Goal: Task Accomplishment & Management: Use online tool/utility

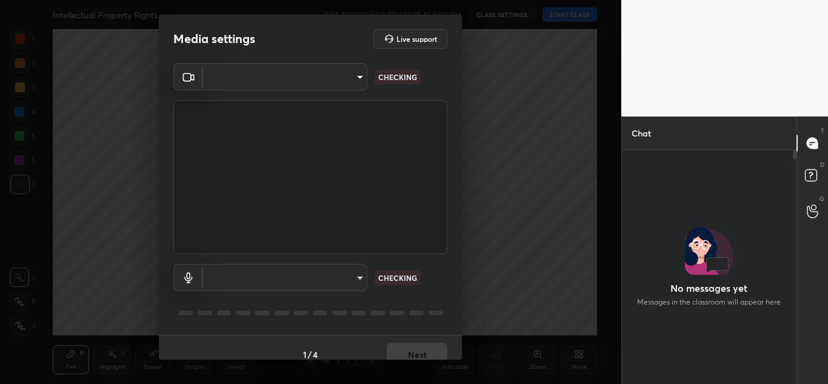
scroll to position [230, 171]
type input "20696c71a14a6a0581f57ab44aa2f44f0734995074abb79df16b9c113724ac47"
type input "communications"
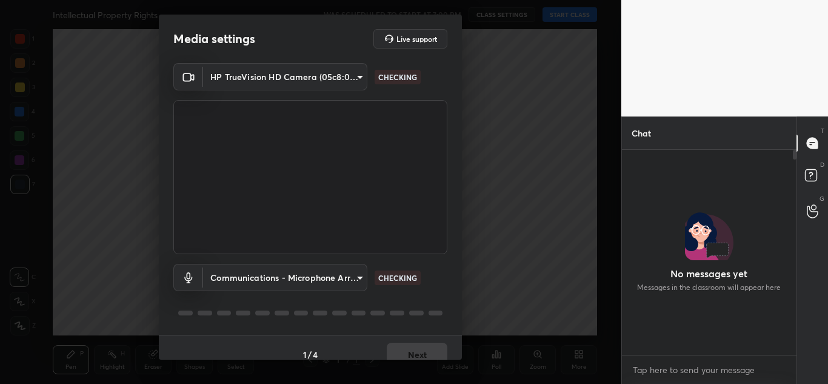
scroll to position [100, 171]
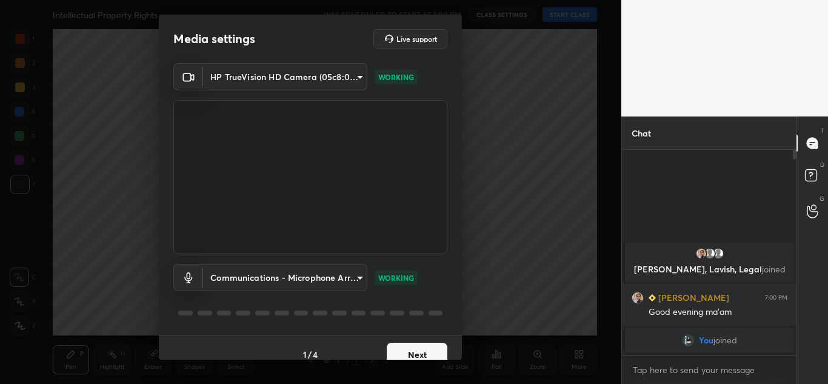
click at [400, 352] on button "Next" at bounding box center [417, 354] width 61 height 24
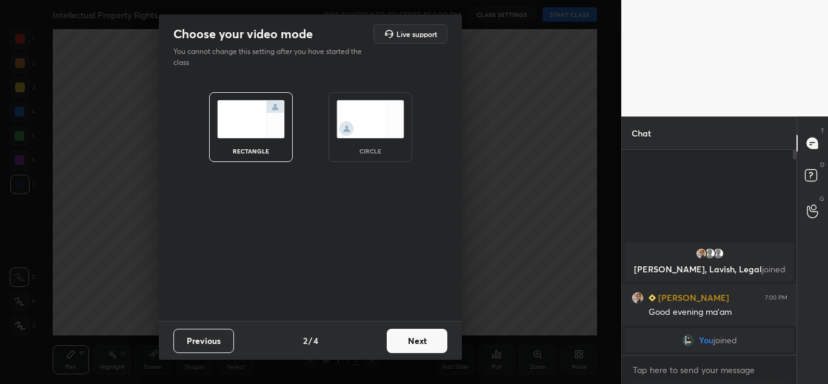
click at [378, 136] on img at bounding box center [370, 119] width 68 height 38
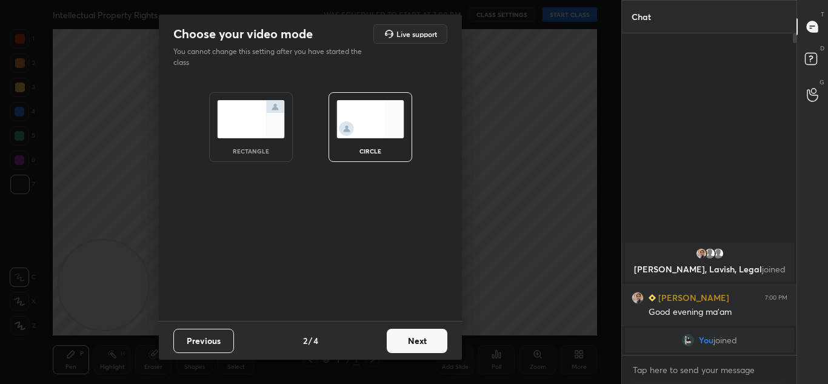
click at [424, 347] on button "Next" at bounding box center [417, 341] width 61 height 24
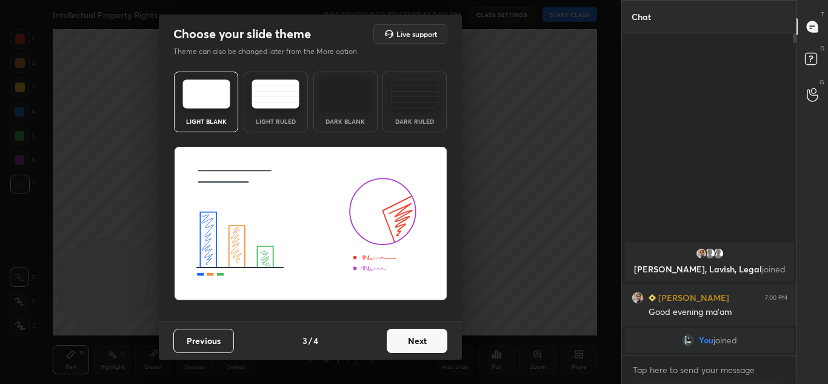
click at [424, 347] on button "Next" at bounding box center [417, 341] width 61 height 24
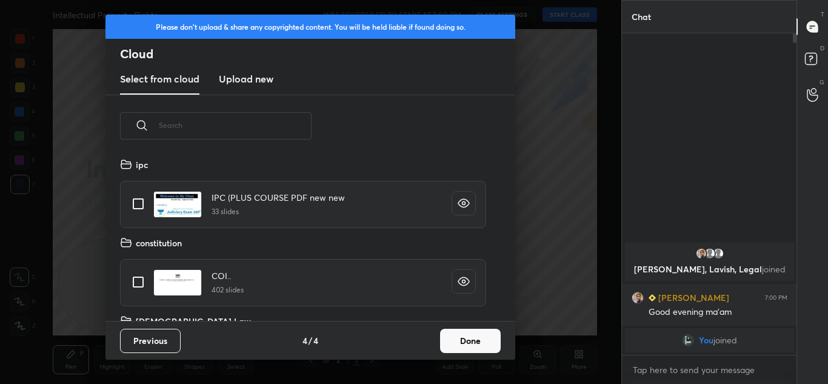
scroll to position [164, 389]
click at [449, 341] on button "Done" at bounding box center [470, 341] width 61 height 24
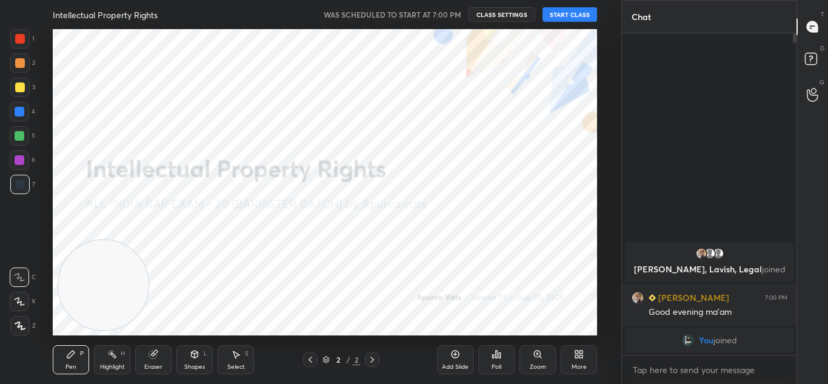
click at [572, 13] on button "START CLASS" at bounding box center [569, 14] width 55 height 15
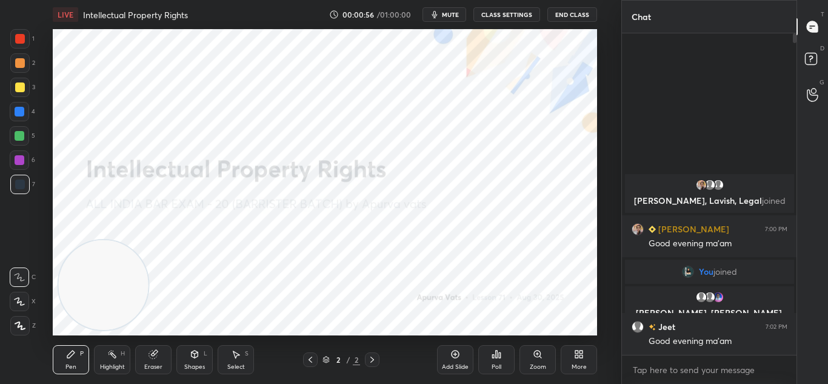
click at [453, 18] on span "mute" at bounding box center [450, 14] width 17 height 8
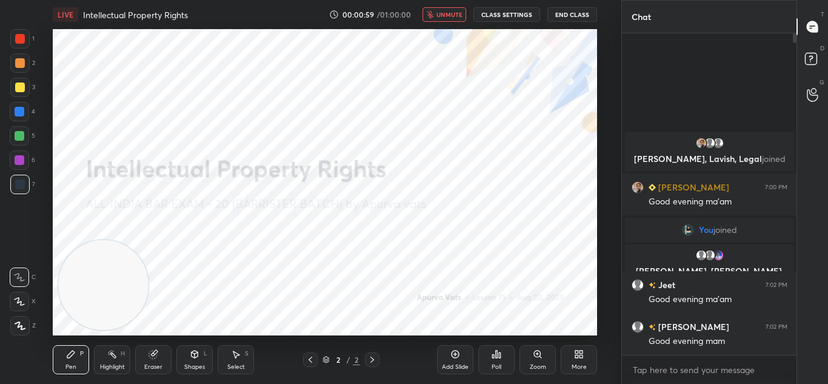
click at [577, 360] on div "More" at bounding box center [579, 359] width 36 height 29
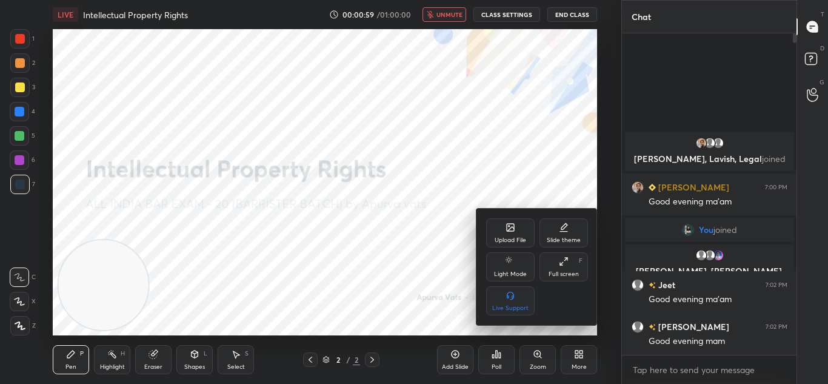
click at [507, 233] on div "Upload File" at bounding box center [510, 232] width 48 height 29
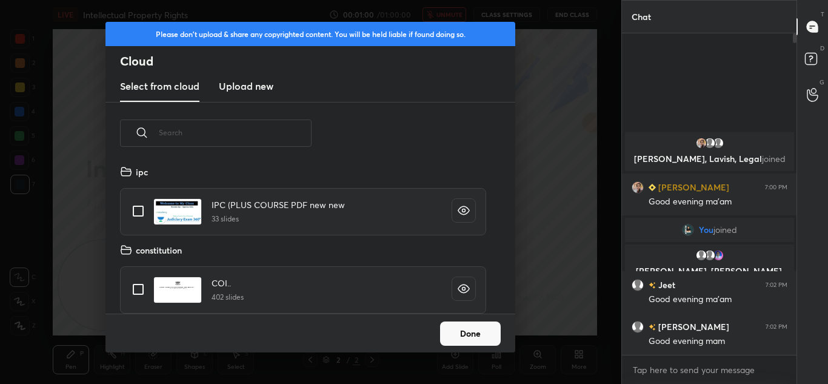
scroll to position [4, 7]
click at [250, 84] on h3 "Upload new" at bounding box center [246, 86] width 55 height 15
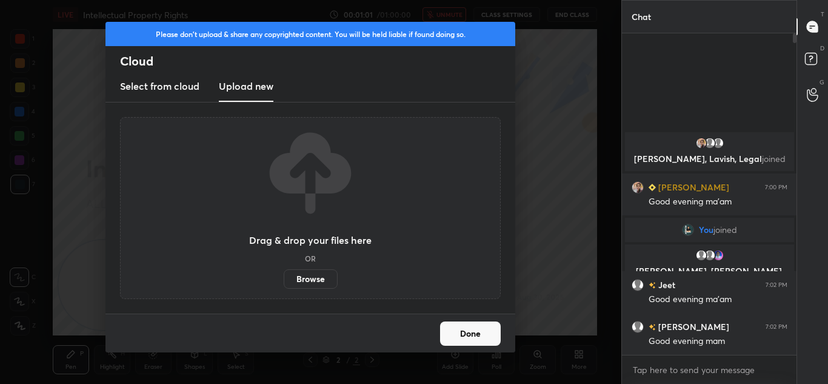
click at [305, 281] on label "Browse" at bounding box center [311, 278] width 54 height 19
click at [284, 281] on input "Browse" at bounding box center [284, 278] width 0 height 19
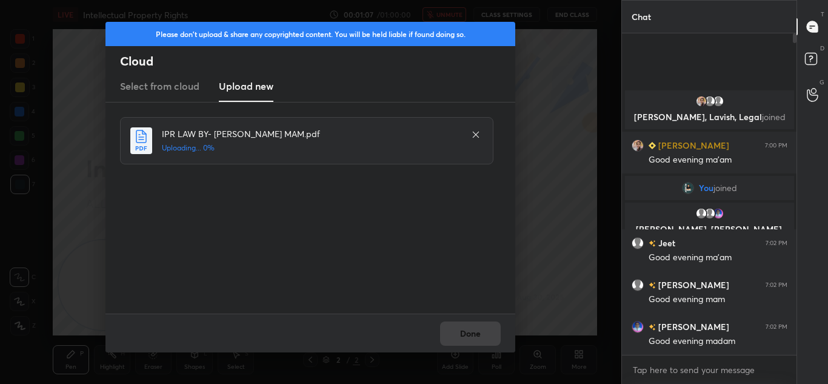
click at [462, 331] on div "Done" at bounding box center [310, 332] width 410 height 39
click at [475, 329] on button "Done" at bounding box center [470, 333] width 61 height 24
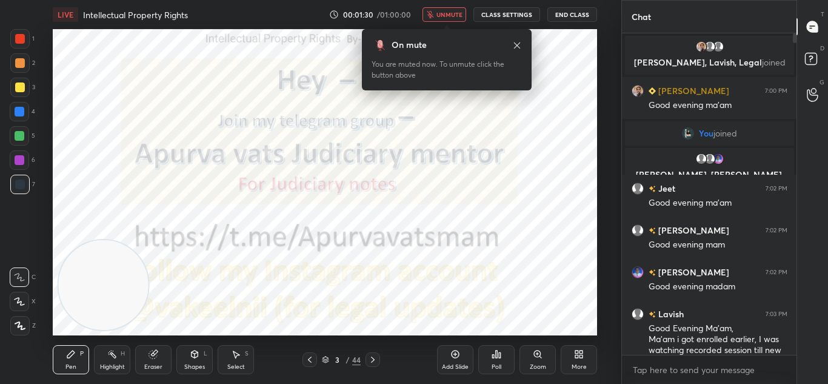
click at [446, 10] on span "unmute" at bounding box center [449, 14] width 26 height 8
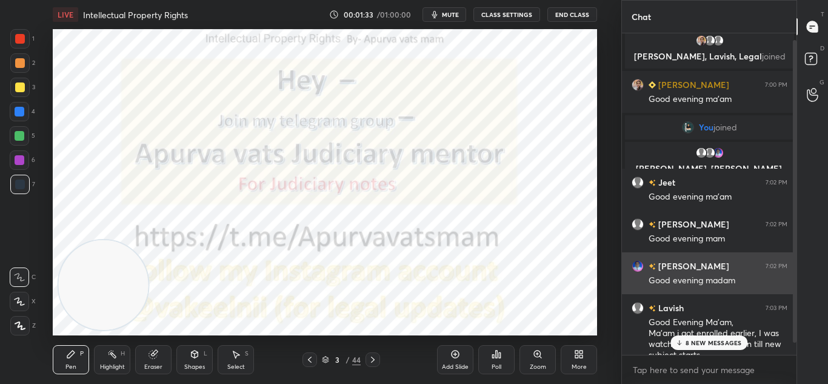
scroll to position [20, 0]
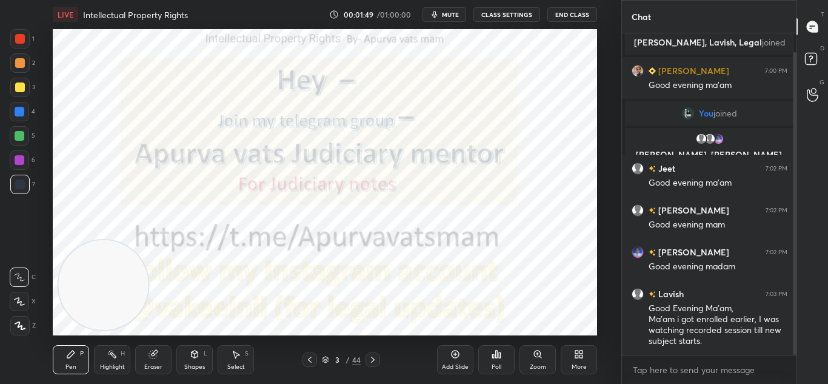
click at [379, 357] on div at bounding box center [373, 359] width 15 height 15
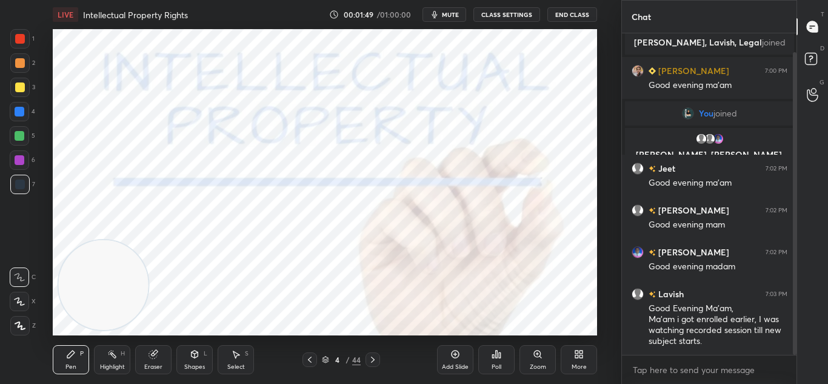
click at [373, 357] on icon at bounding box center [373, 360] width 10 height 10
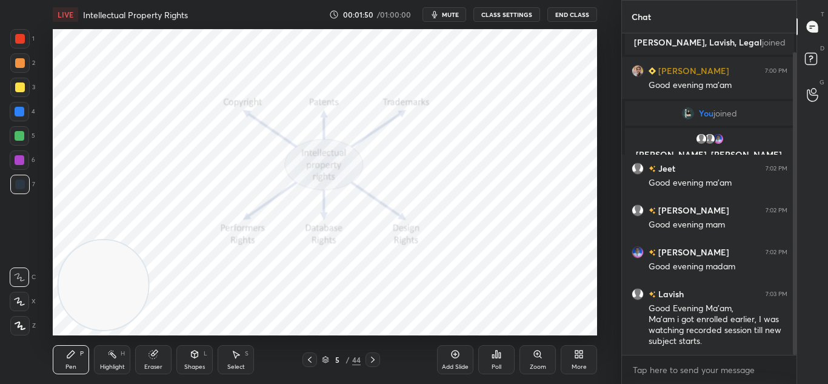
click at [375, 356] on icon at bounding box center [373, 360] width 10 height 10
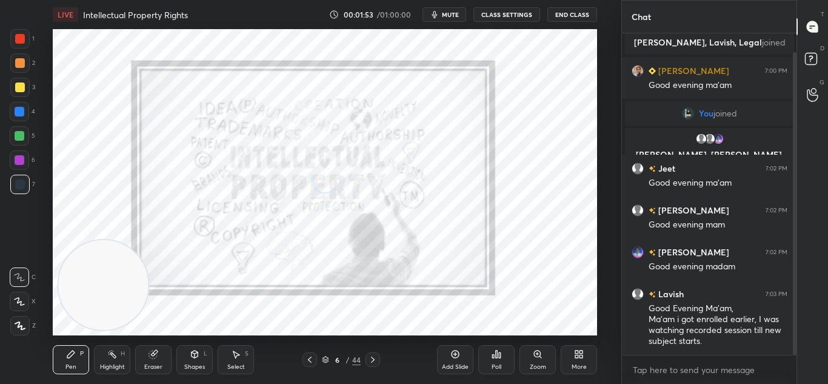
click at [376, 357] on icon at bounding box center [373, 360] width 10 height 10
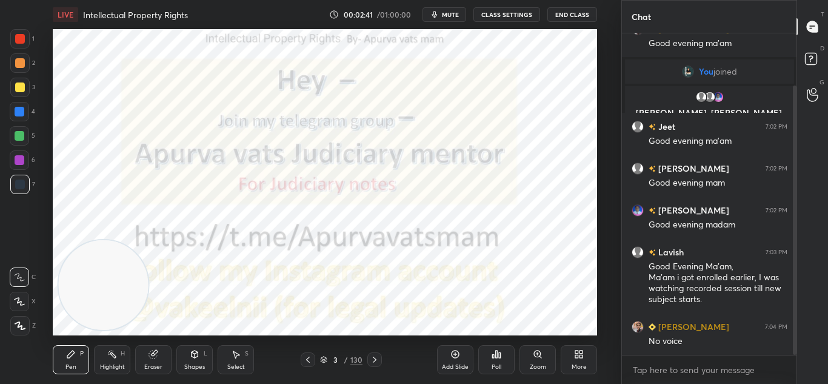
scroll to position [74, 0]
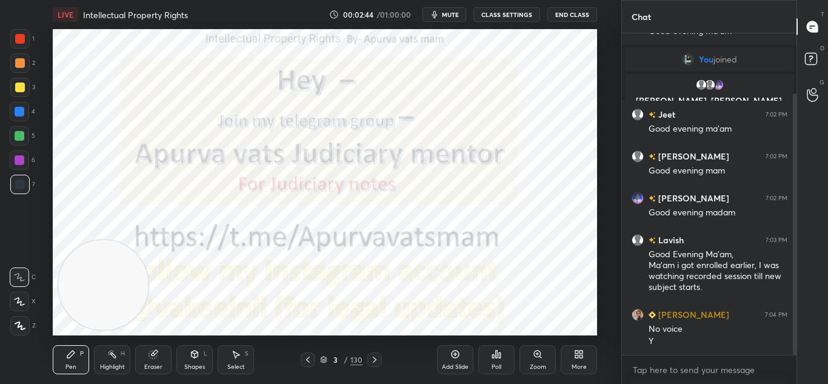
click at [374, 361] on icon at bounding box center [375, 359] width 4 height 6
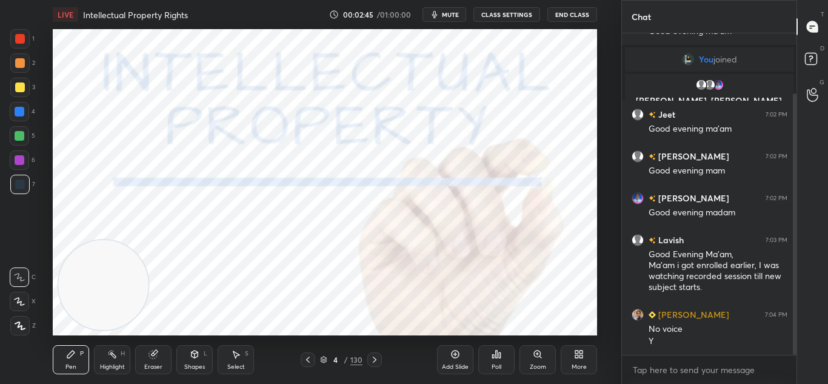
click at [373, 366] on div at bounding box center [374, 359] width 15 height 15
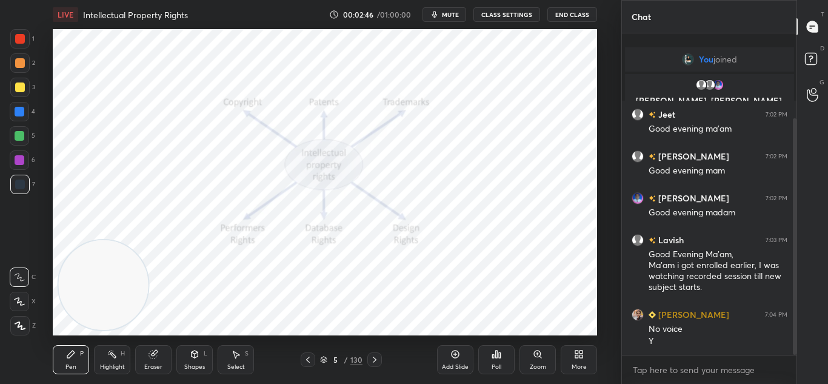
scroll to position [116, 0]
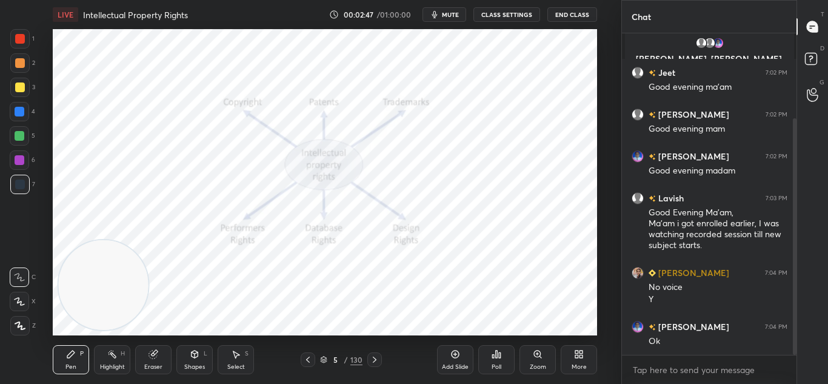
click at [374, 360] on icon at bounding box center [375, 360] width 10 height 10
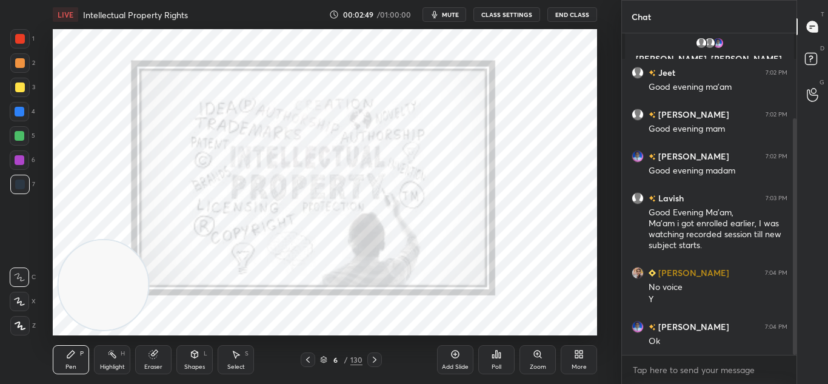
click at [374, 362] on icon at bounding box center [375, 360] width 10 height 10
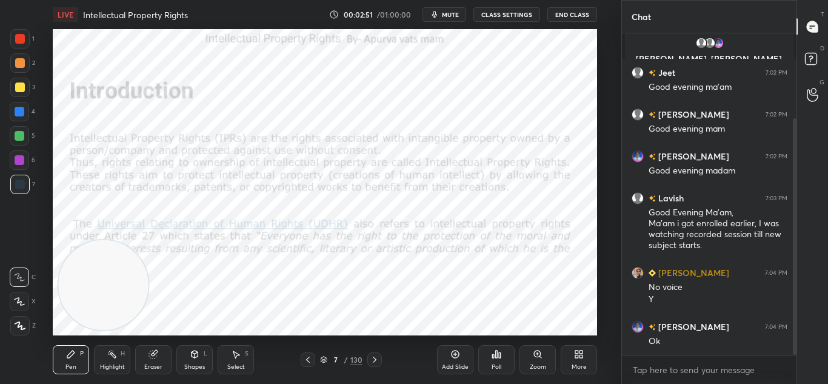
click at [378, 358] on icon at bounding box center [375, 360] width 10 height 10
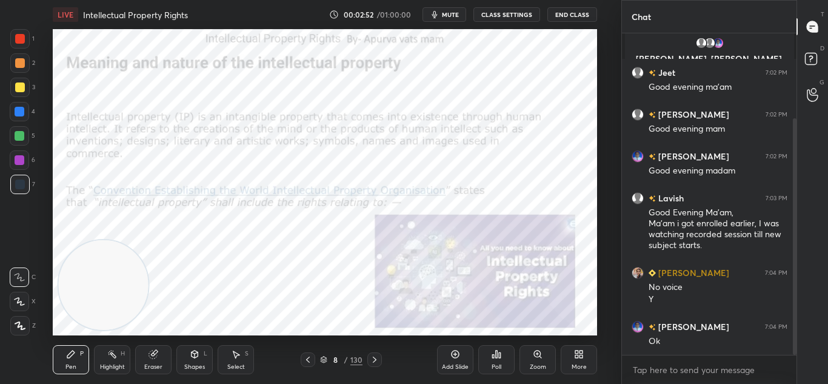
click at [378, 361] on icon at bounding box center [375, 360] width 10 height 10
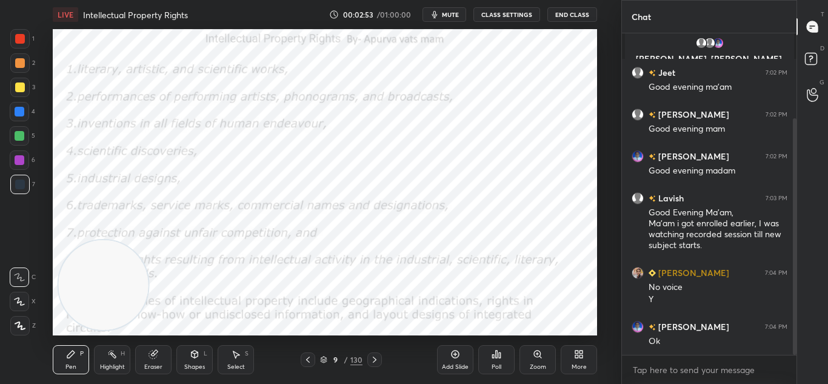
click at [377, 361] on icon at bounding box center [375, 360] width 10 height 10
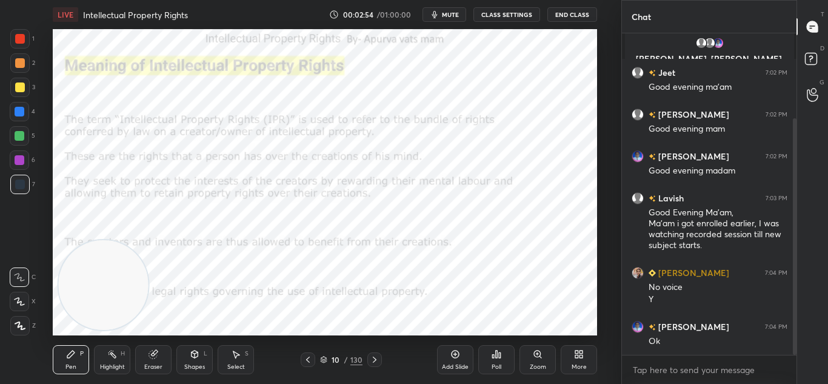
click at [378, 362] on icon at bounding box center [375, 360] width 10 height 10
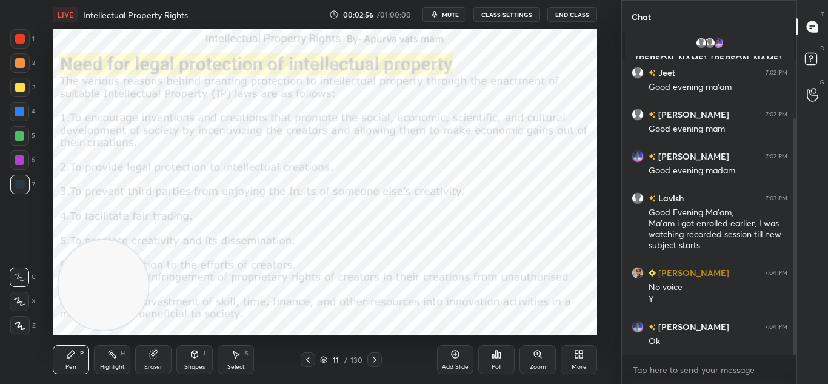
click at [379, 360] on icon at bounding box center [375, 360] width 10 height 10
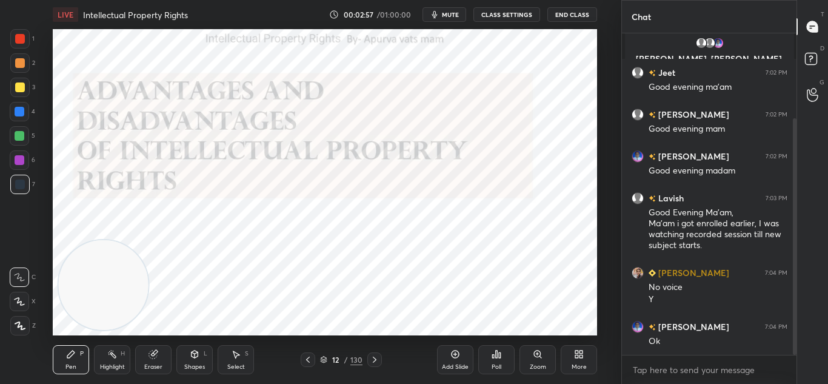
click at [378, 361] on icon at bounding box center [375, 360] width 10 height 10
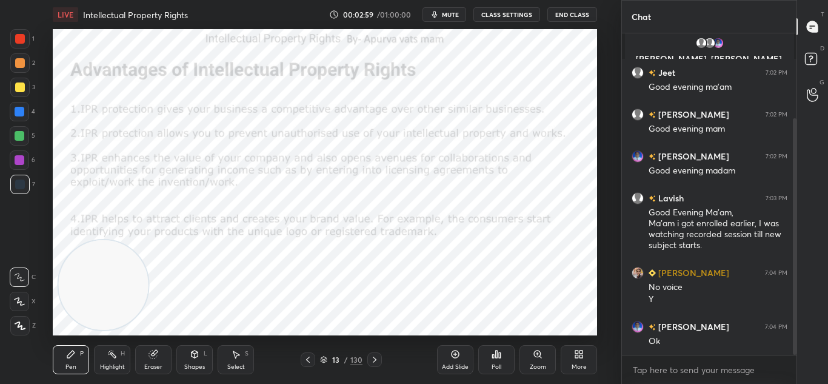
click at [377, 360] on icon at bounding box center [375, 360] width 10 height 10
click at [378, 360] on icon at bounding box center [375, 360] width 10 height 10
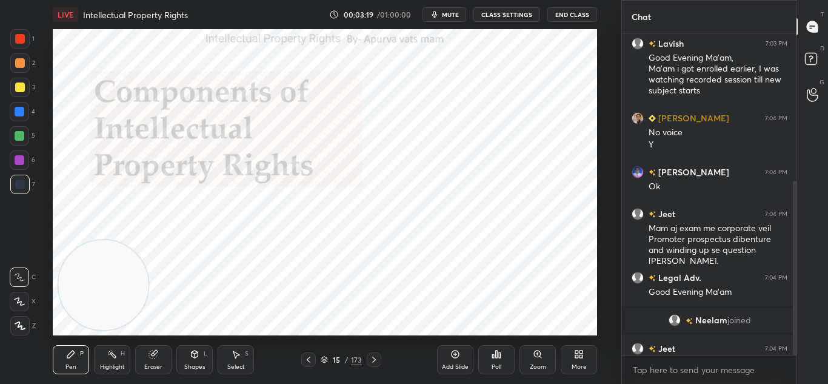
scroll to position [272, 0]
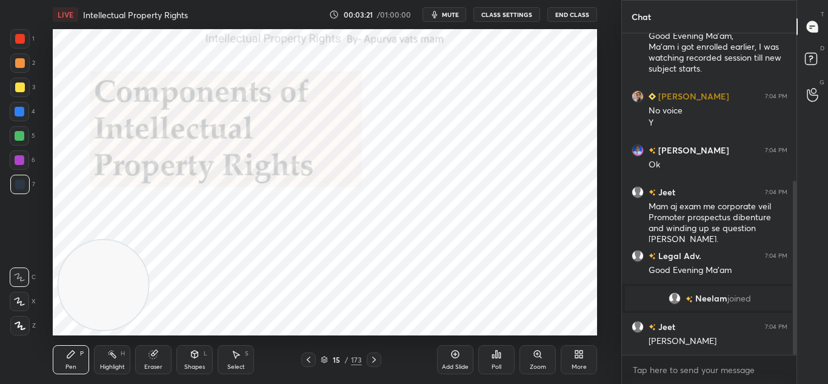
click at [378, 359] on icon at bounding box center [374, 360] width 10 height 10
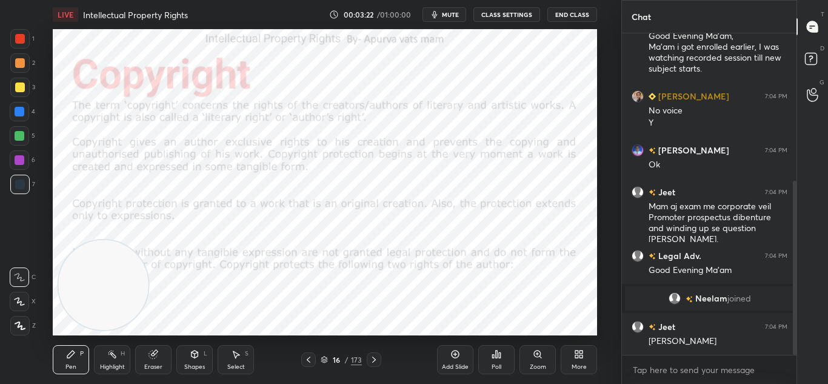
click at [22, 328] on icon at bounding box center [20, 325] width 11 height 8
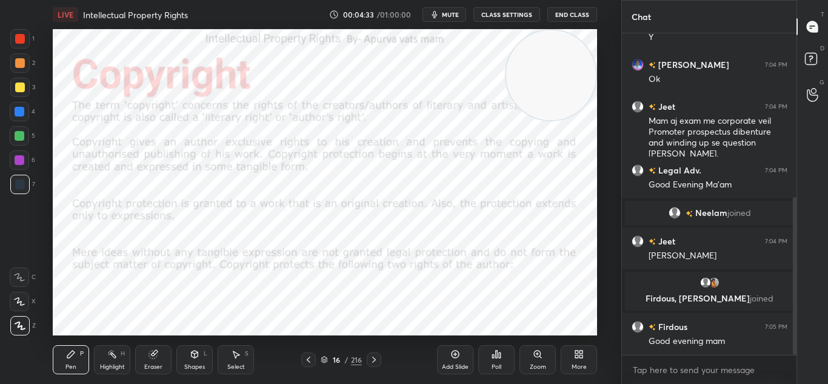
scroll to position [364, 0]
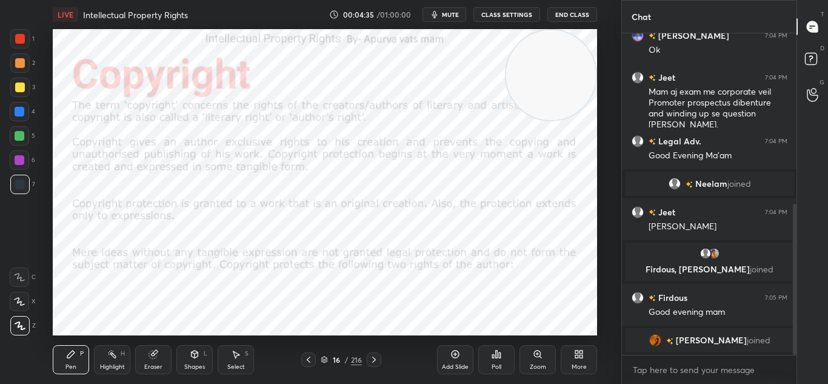
click at [373, 357] on icon at bounding box center [374, 359] width 4 height 6
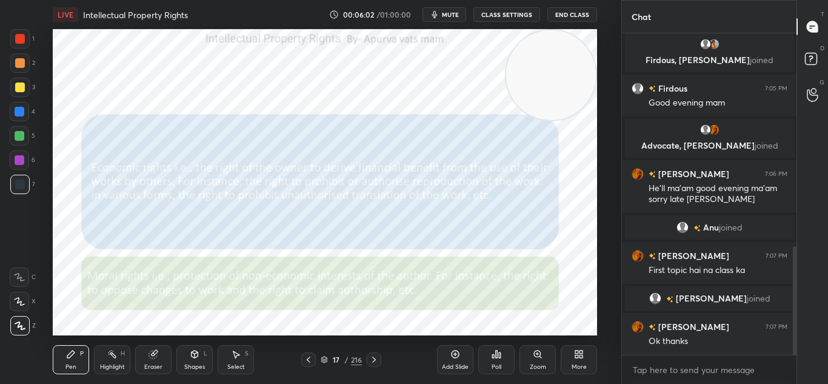
scroll to position [672, 0]
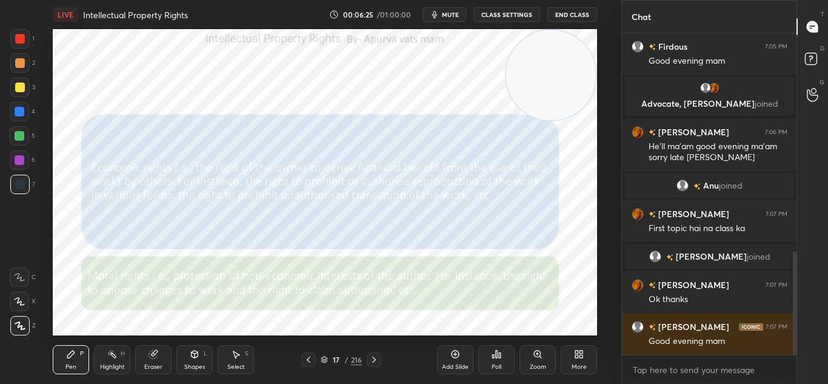
click at [379, 359] on div at bounding box center [374, 359] width 15 height 15
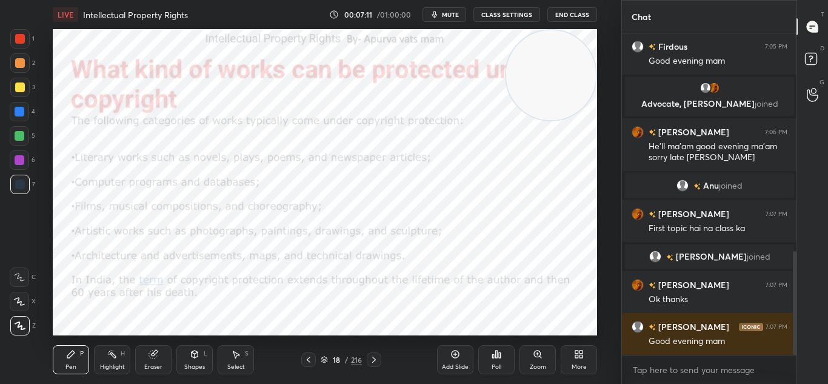
click at [376, 358] on icon at bounding box center [374, 360] width 10 height 10
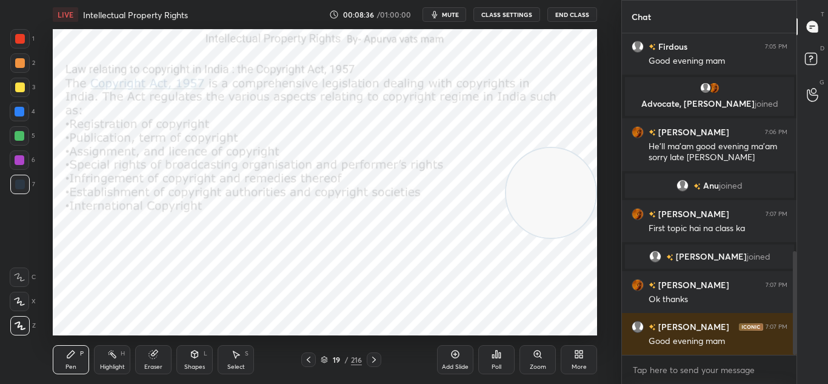
click at [146, 353] on div "Eraser" at bounding box center [153, 359] width 36 height 29
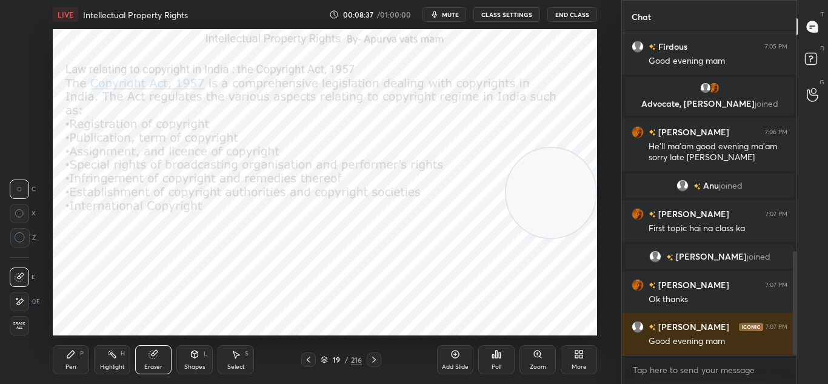
click at [31, 324] on div "Erase all" at bounding box center [21, 325] width 22 height 19
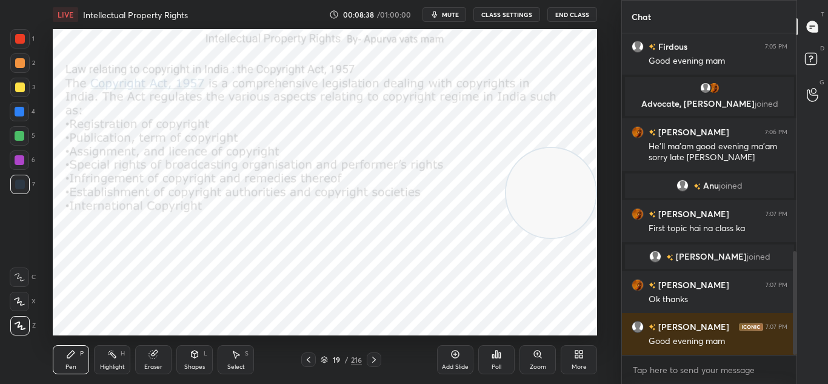
click at [377, 359] on icon at bounding box center [374, 360] width 10 height 10
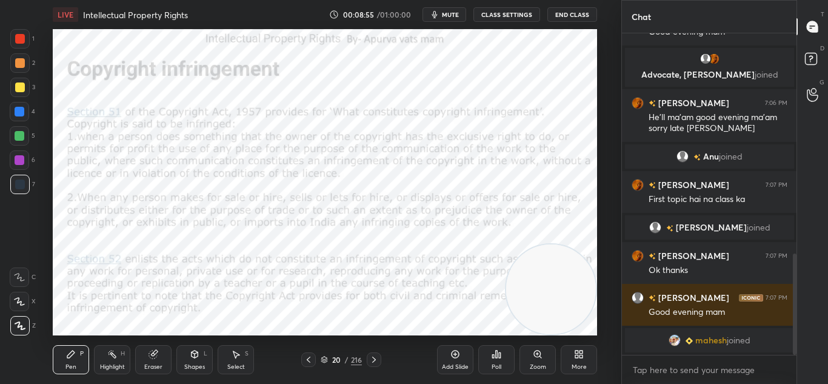
scroll to position [716, 0]
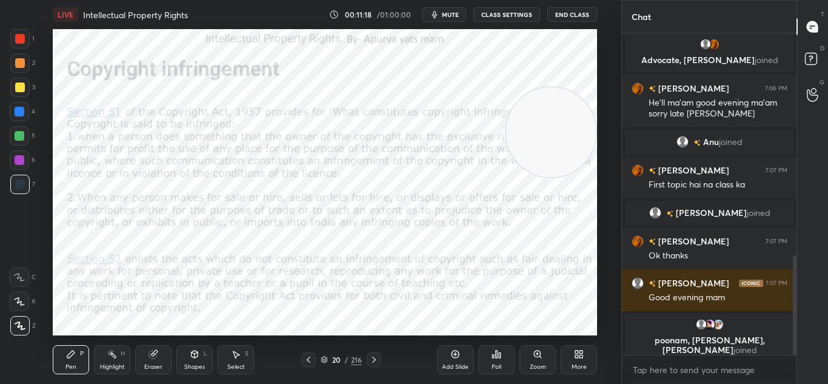
click at [167, 355] on div "Eraser" at bounding box center [153, 359] width 36 height 29
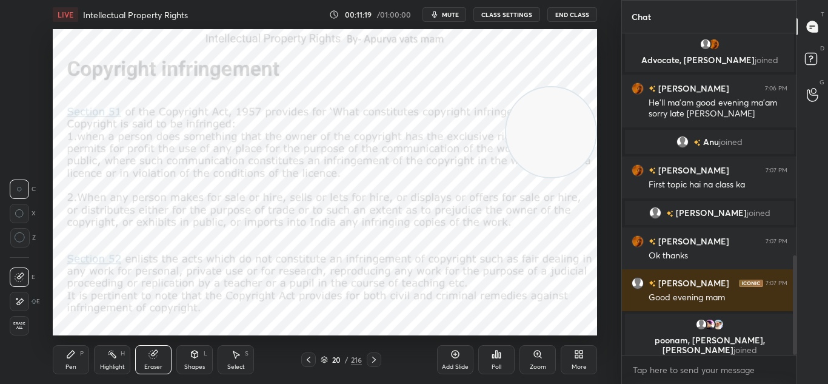
click at [19, 320] on div "Erase all" at bounding box center [19, 325] width 19 height 19
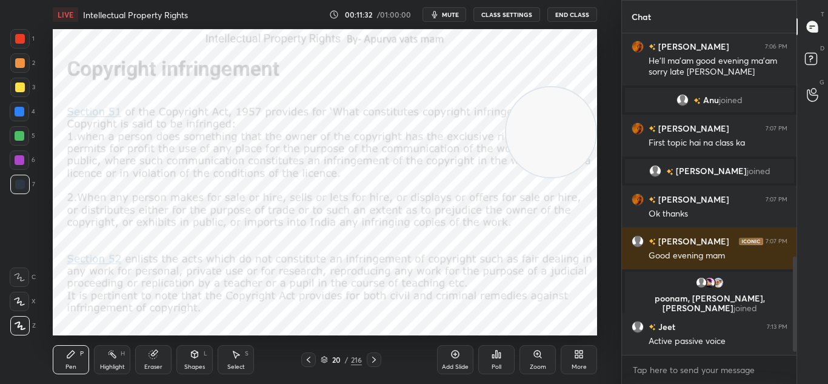
scroll to position [775, 0]
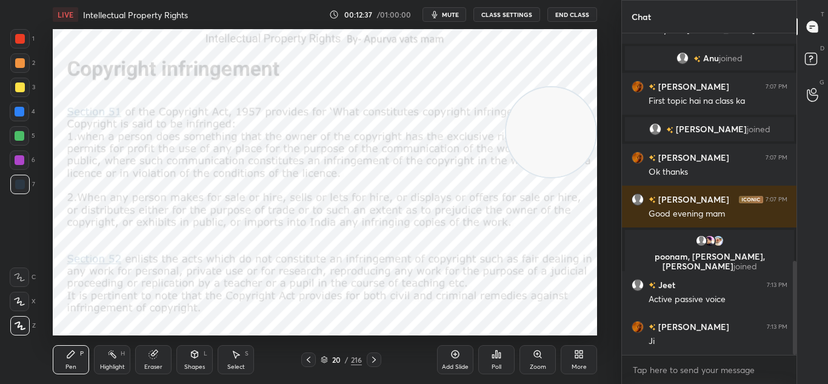
click at [372, 359] on icon at bounding box center [374, 360] width 10 height 10
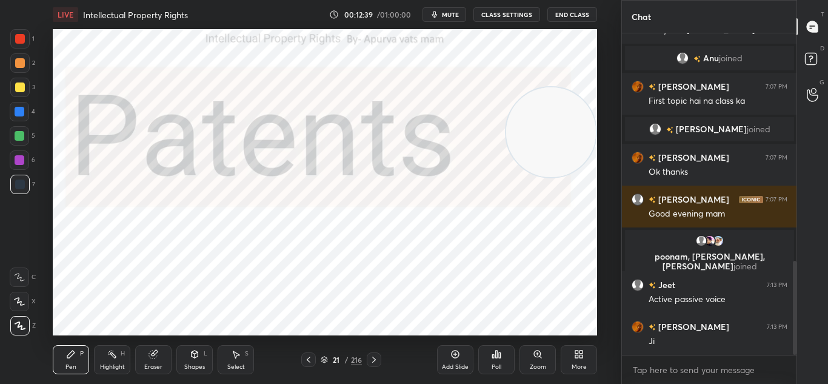
click at [23, 42] on div at bounding box center [20, 39] width 10 height 10
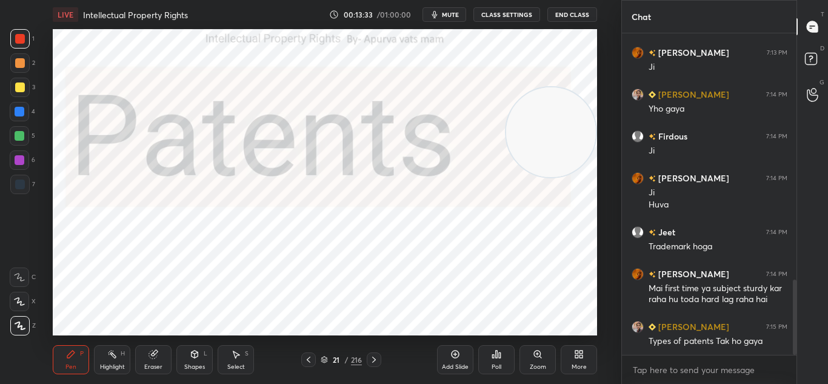
scroll to position [1061, 0]
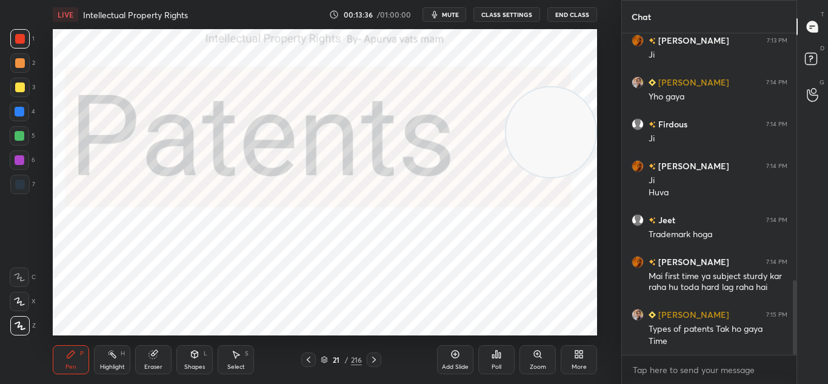
click at [373, 356] on icon at bounding box center [374, 360] width 10 height 10
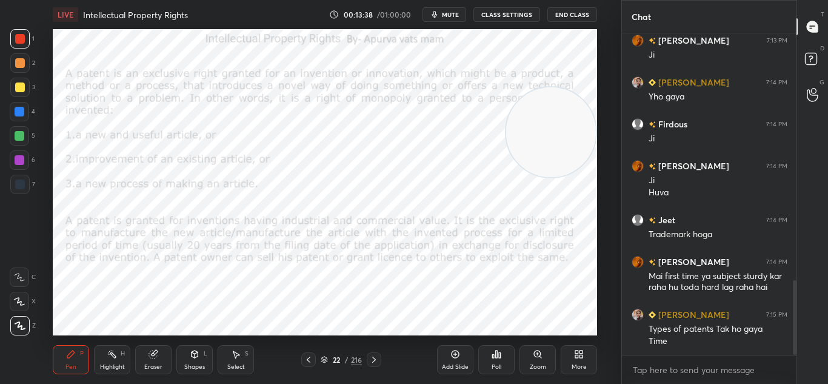
click at [373, 355] on icon at bounding box center [374, 360] width 10 height 10
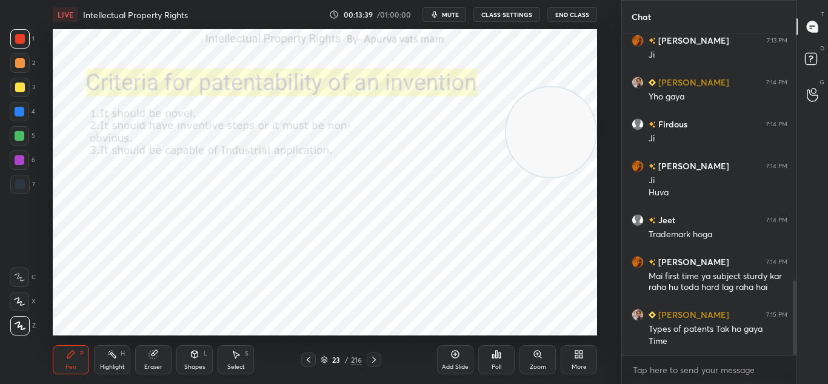
click at [373, 355] on icon at bounding box center [374, 360] width 10 height 10
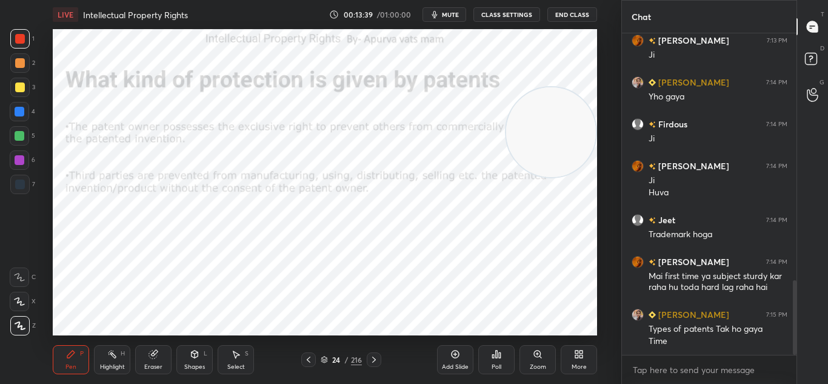
click at [373, 355] on icon at bounding box center [374, 360] width 10 height 10
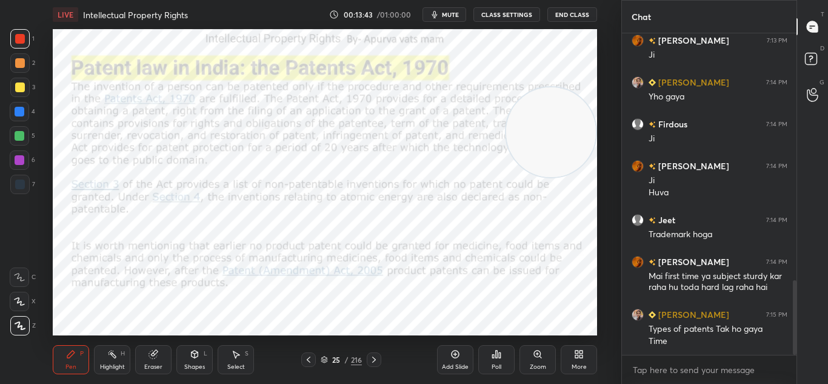
click at [304, 357] on icon at bounding box center [309, 360] width 10 height 10
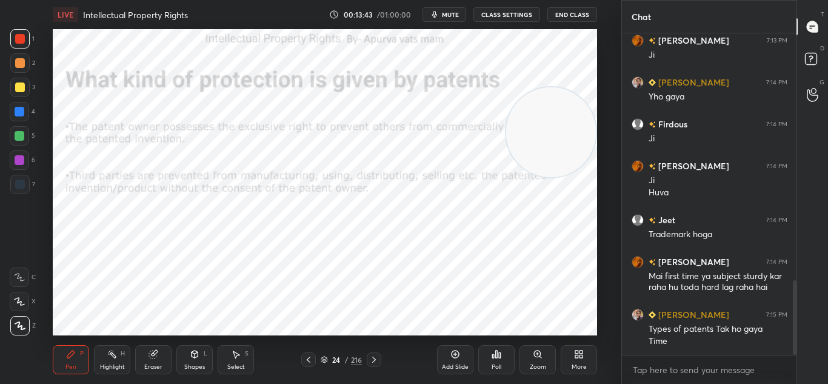
click at [305, 358] on icon at bounding box center [309, 360] width 10 height 10
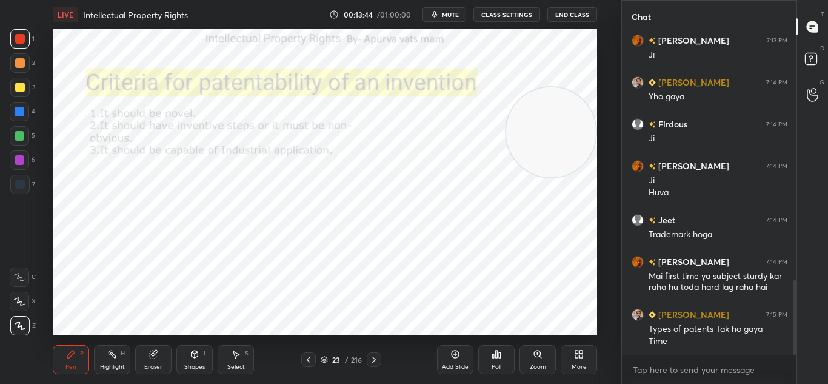
click at [307, 359] on icon at bounding box center [309, 359] width 4 height 6
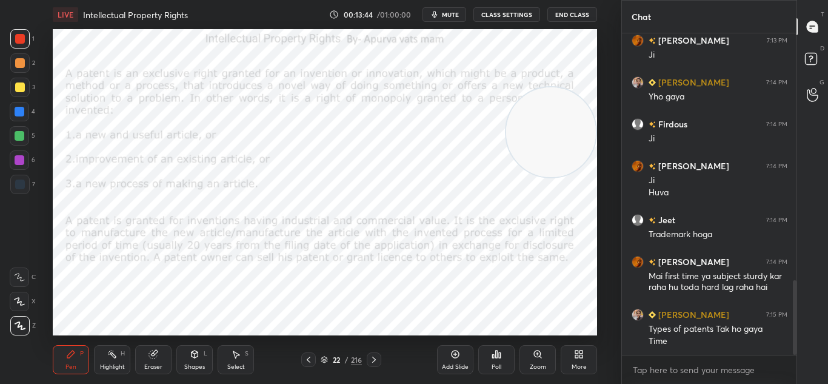
click at [309, 353] on div at bounding box center [308, 359] width 15 height 15
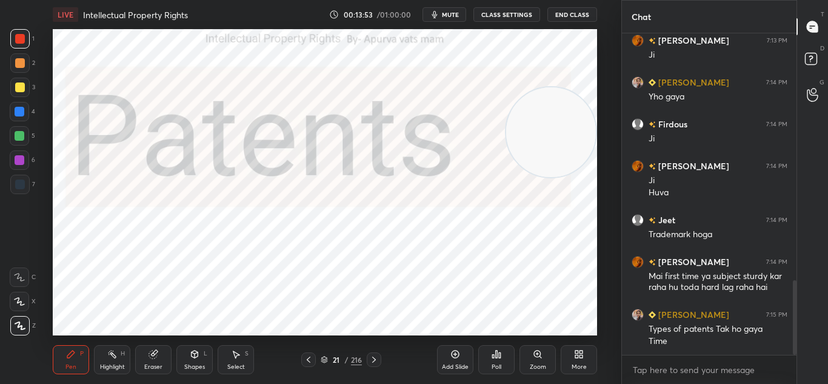
scroll to position [1073, 0]
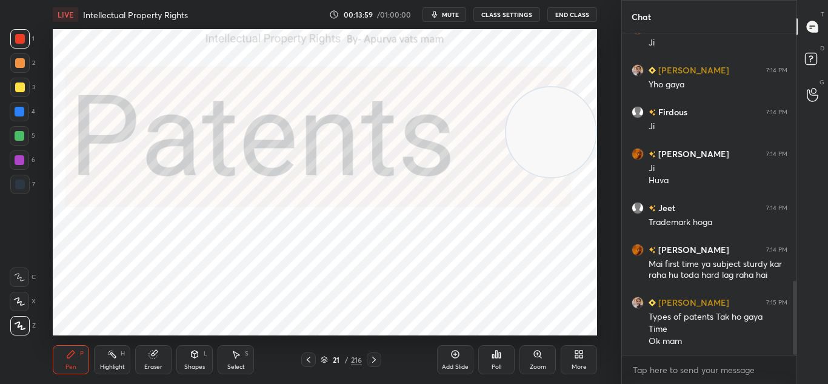
click at [375, 356] on icon at bounding box center [374, 360] width 10 height 10
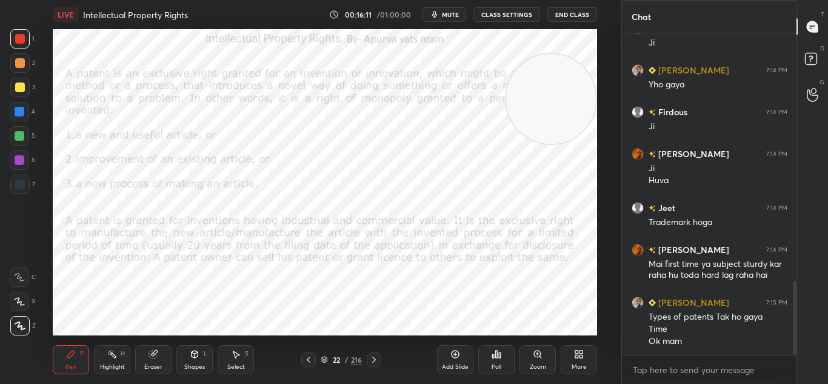
click at [379, 366] on div at bounding box center [374, 359] width 15 height 15
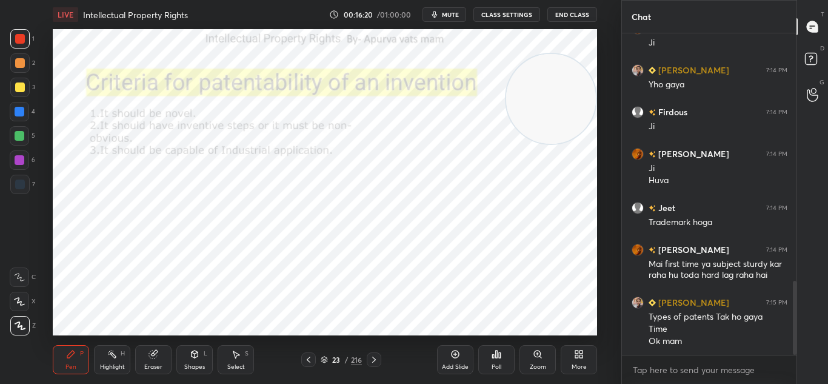
scroll to position [1102, 0]
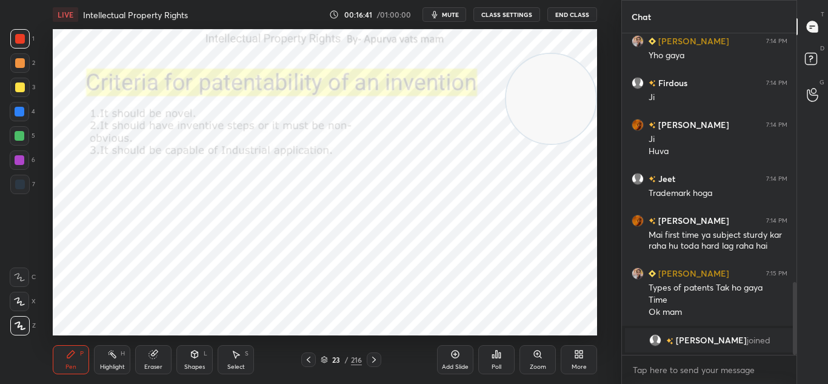
click at [376, 361] on icon at bounding box center [374, 360] width 10 height 10
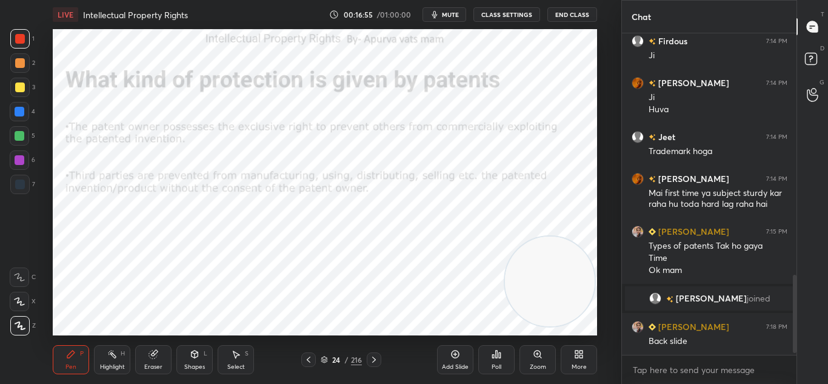
scroll to position [1007, 0]
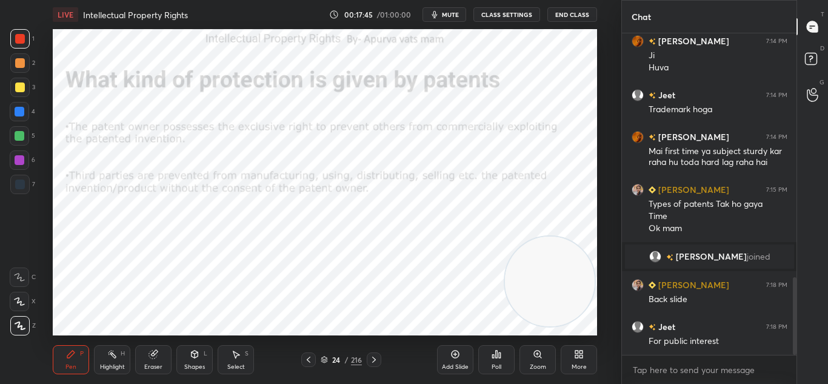
click at [373, 357] on icon at bounding box center [374, 360] width 10 height 10
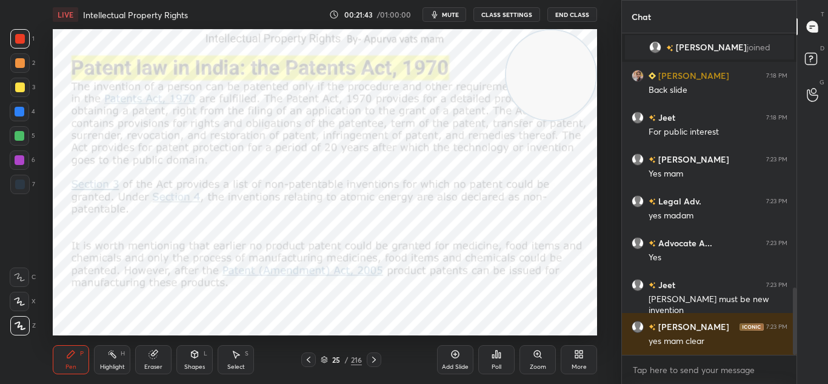
scroll to position [1258, 0]
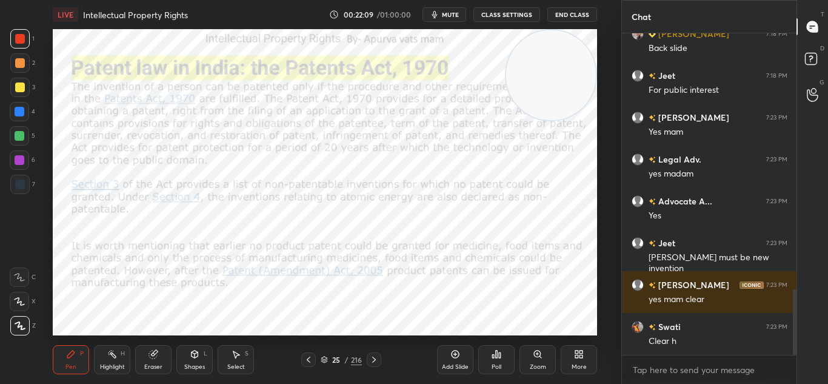
click at [162, 352] on div "Eraser" at bounding box center [153, 359] width 36 height 29
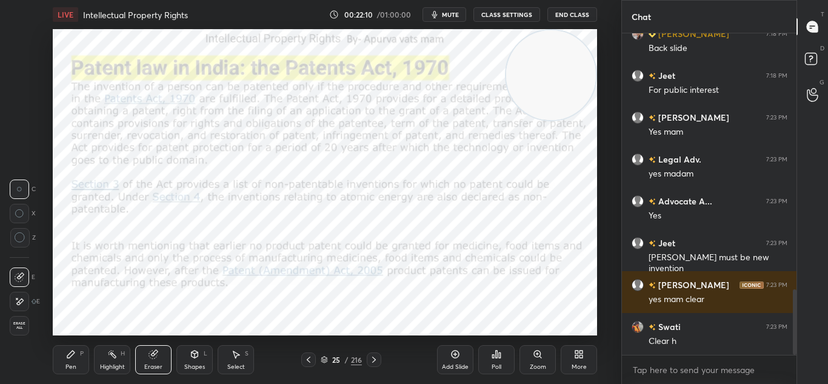
click at [21, 323] on span "Erase all" at bounding box center [19, 325] width 18 height 8
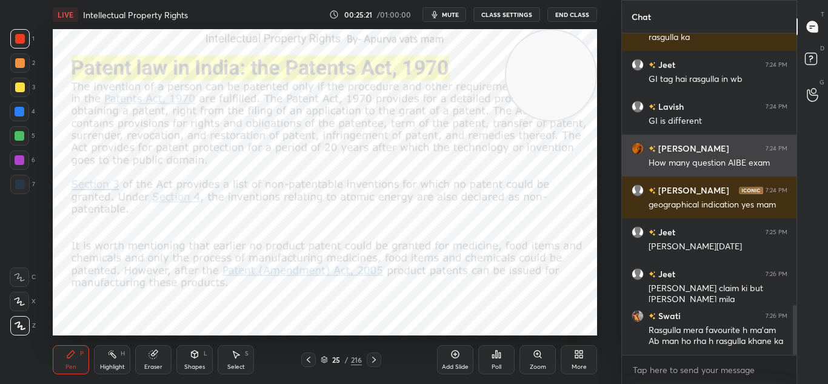
scroll to position [1752, 0]
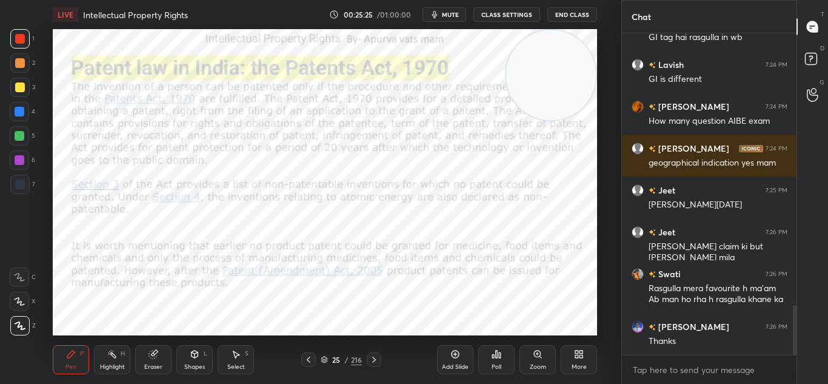
click at [372, 358] on icon at bounding box center [374, 360] width 10 height 10
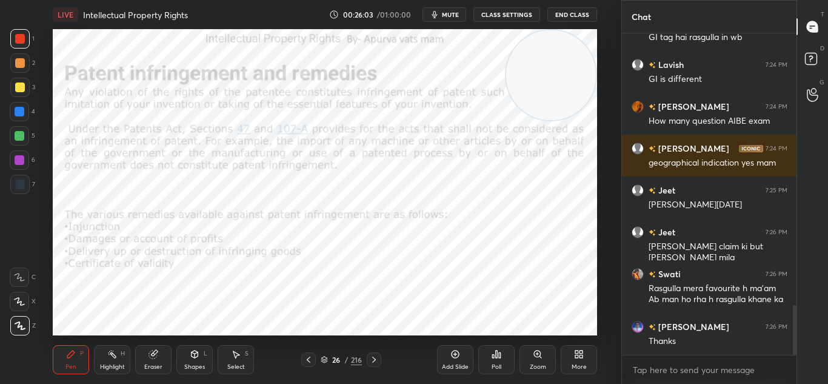
click at [152, 348] on div "Eraser" at bounding box center [153, 359] width 36 height 29
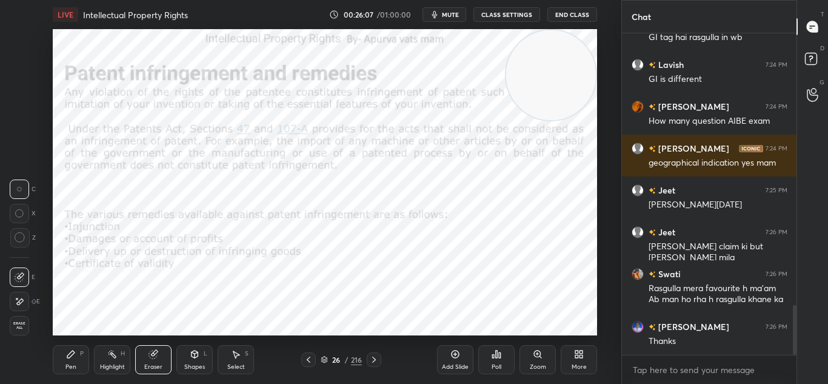
click at [22, 297] on icon at bounding box center [20, 301] width 10 height 10
click at [77, 352] on div "Pen P" at bounding box center [71, 359] width 36 height 29
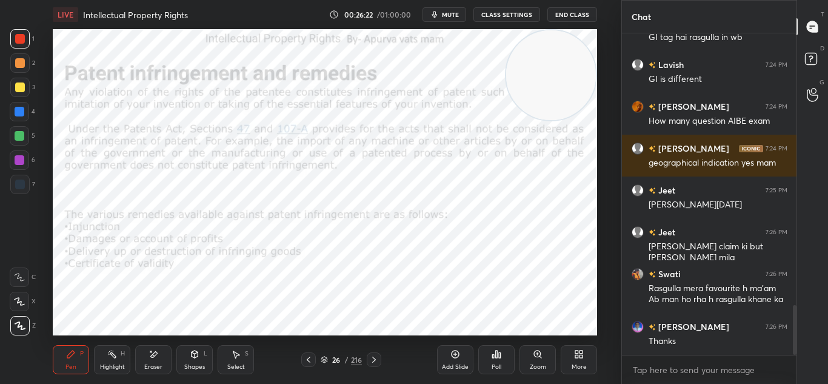
click at [143, 353] on div "Eraser" at bounding box center [153, 359] width 36 height 29
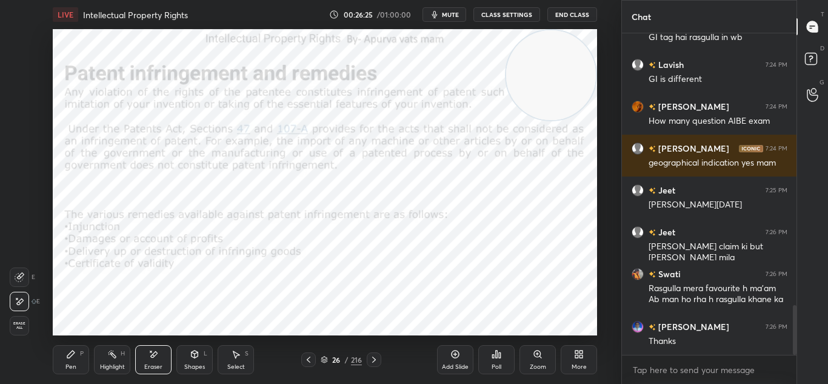
click at [76, 353] on icon at bounding box center [71, 354] width 10 height 10
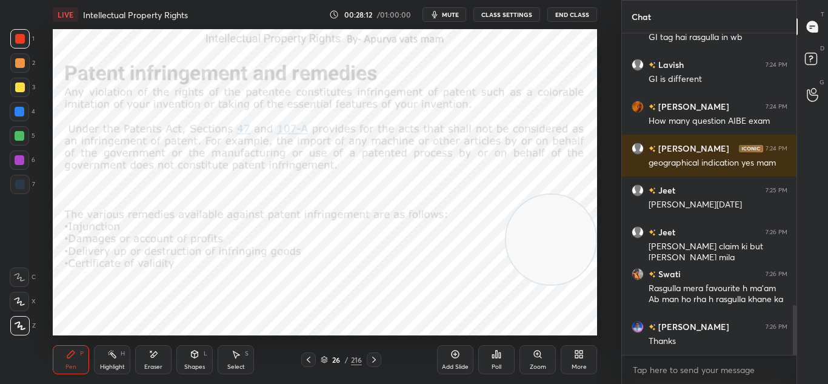
click at [158, 359] on div "Eraser" at bounding box center [153, 359] width 36 height 29
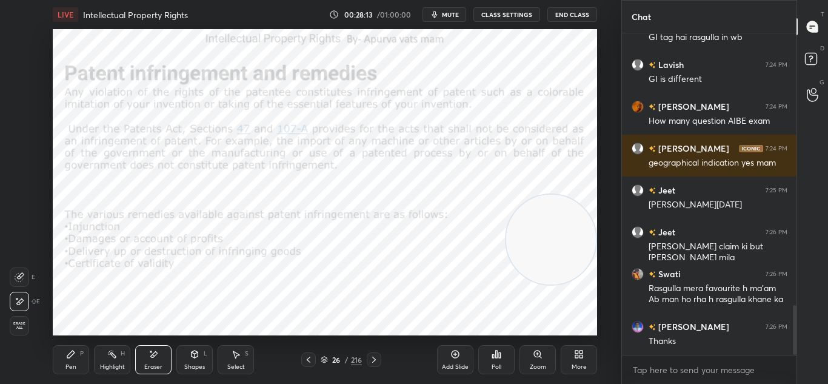
click at [22, 323] on span "Erase all" at bounding box center [19, 325] width 18 height 8
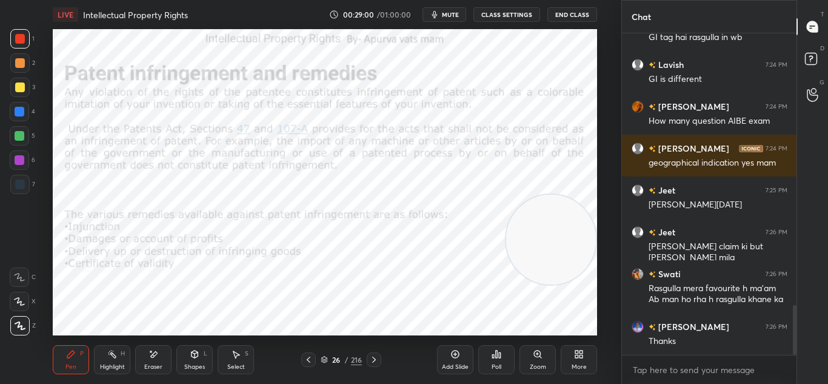
click at [379, 353] on div at bounding box center [374, 359] width 15 height 15
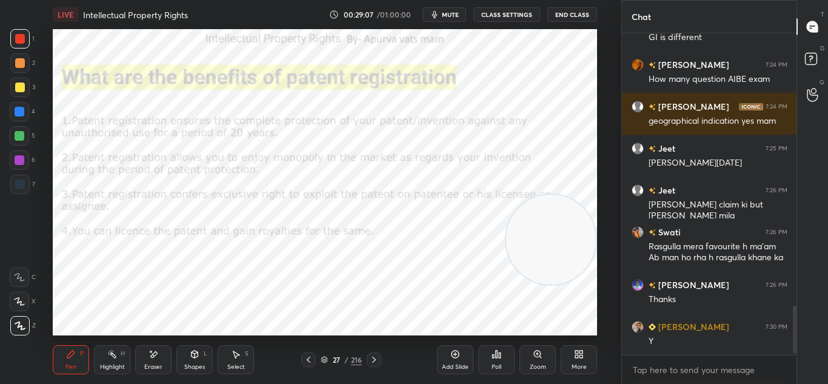
scroll to position [1835, 0]
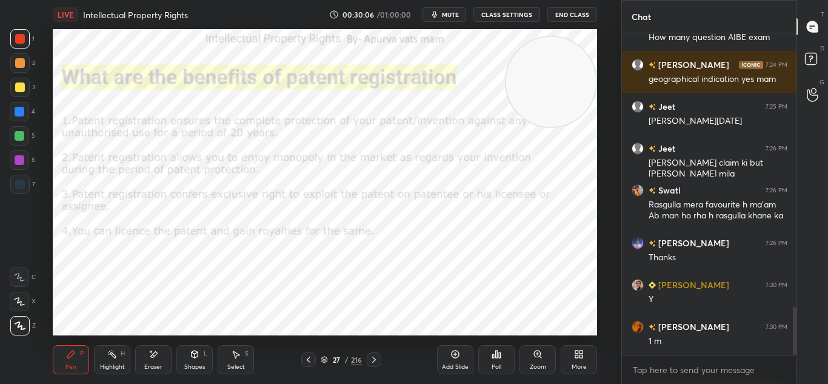
click at [149, 357] on icon at bounding box center [154, 354] width 10 height 10
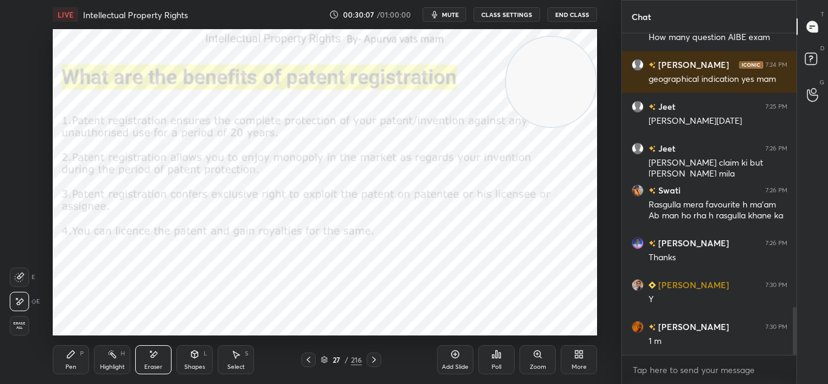
click at [24, 330] on div "Erase all" at bounding box center [19, 325] width 19 height 19
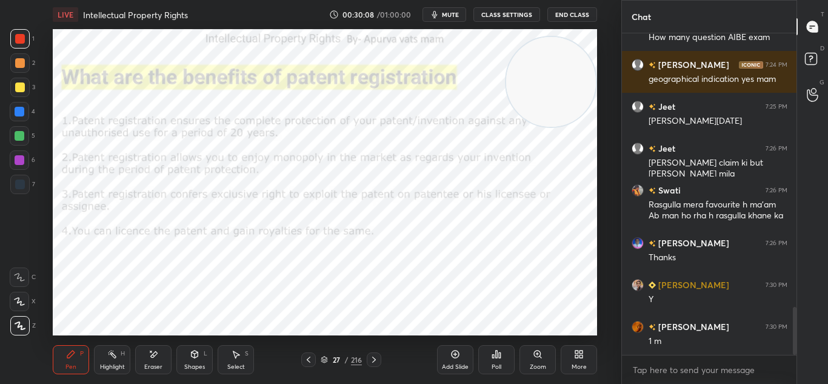
click at [374, 356] on icon at bounding box center [374, 360] width 10 height 10
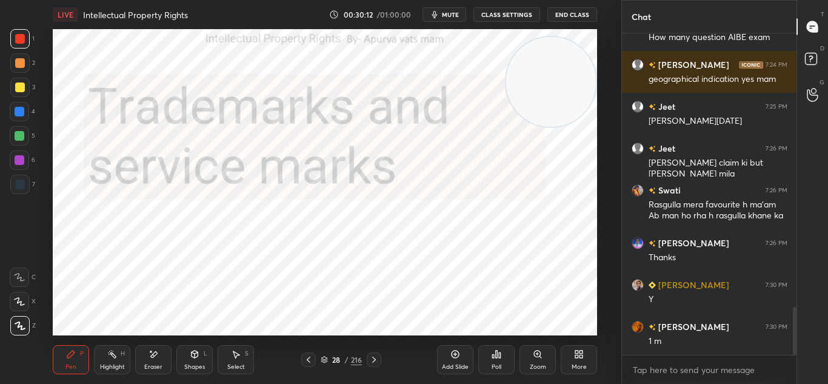
click at [376, 358] on icon at bounding box center [374, 360] width 10 height 10
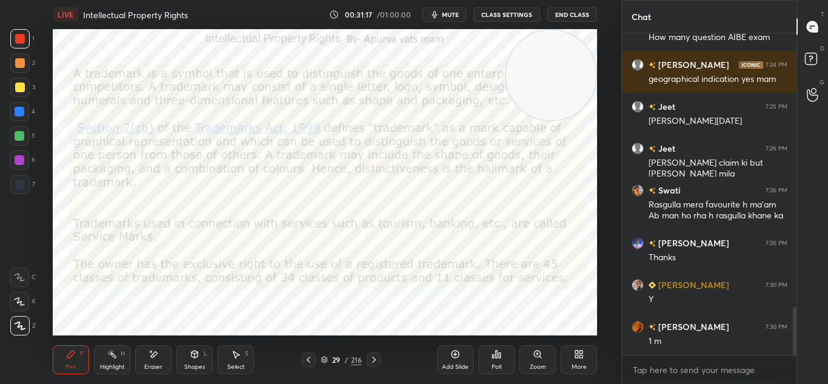
click at [447, 355] on div "Add Slide" at bounding box center [455, 359] width 36 height 29
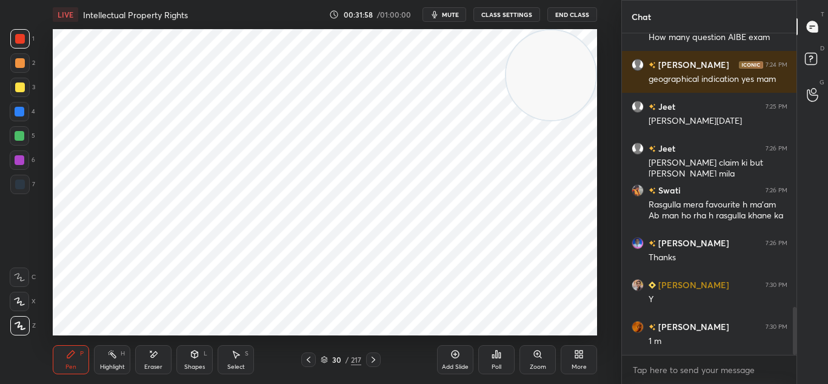
click at [306, 357] on icon at bounding box center [309, 360] width 10 height 10
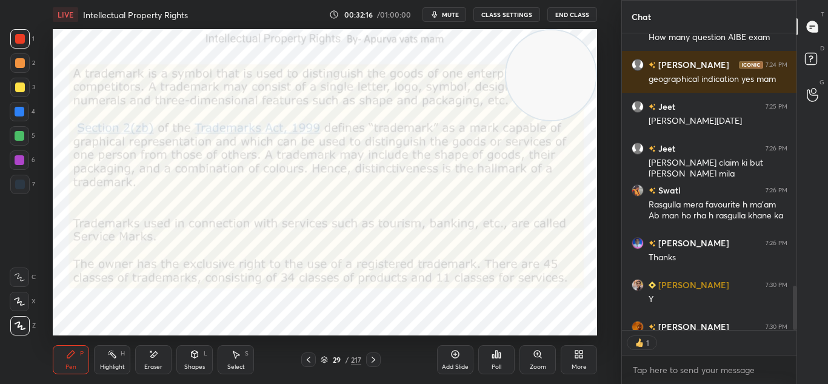
scroll to position [293, 171]
click at [152, 349] on icon at bounding box center [154, 354] width 10 height 10
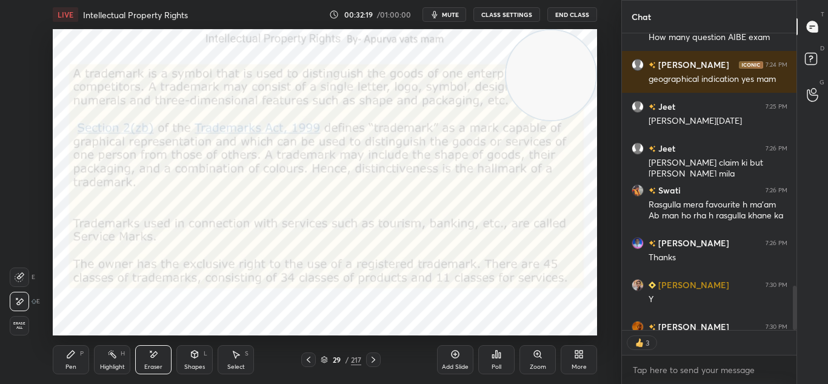
click at [18, 322] on span "Erase all" at bounding box center [19, 325] width 18 height 8
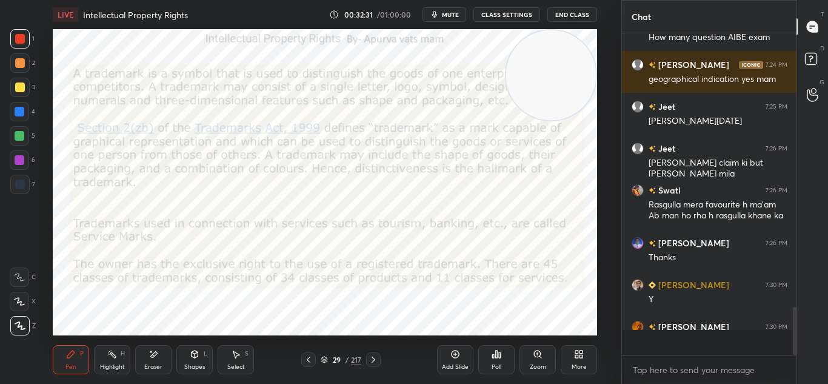
type textarea "x"
click at [375, 358] on icon at bounding box center [374, 360] width 10 height 10
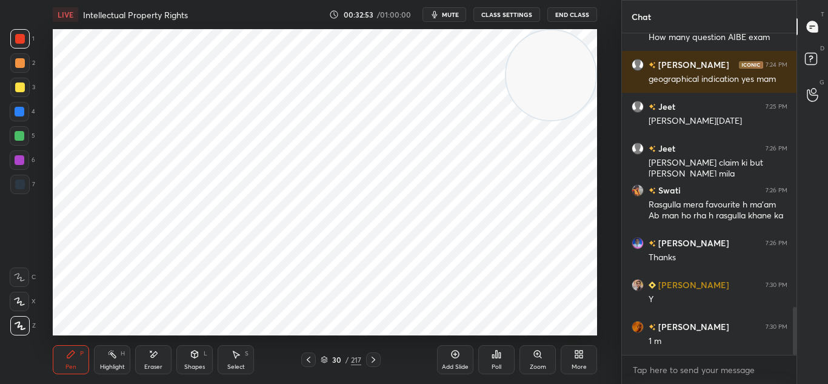
click at [373, 358] on icon at bounding box center [374, 359] width 4 height 6
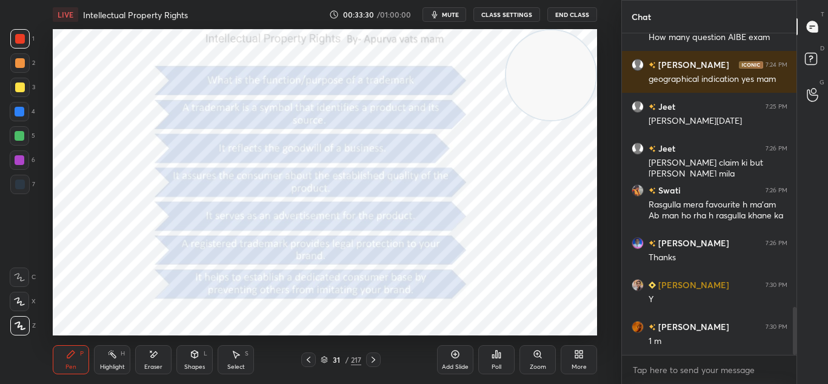
click at [147, 353] on div "Eraser" at bounding box center [153, 359] width 36 height 29
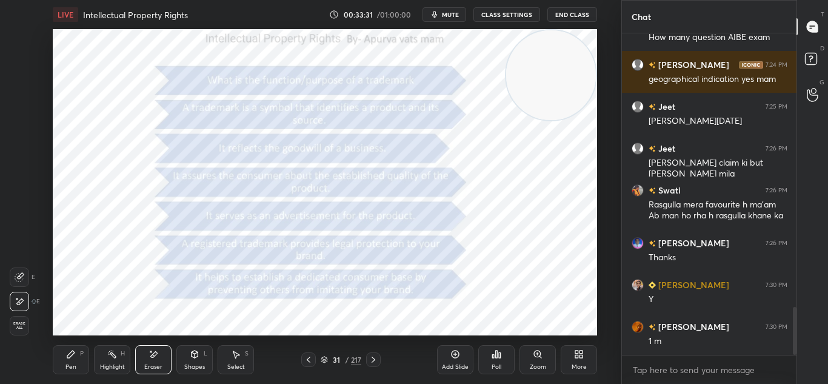
click at [15, 325] on span "Erase all" at bounding box center [19, 325] width 18 height 8
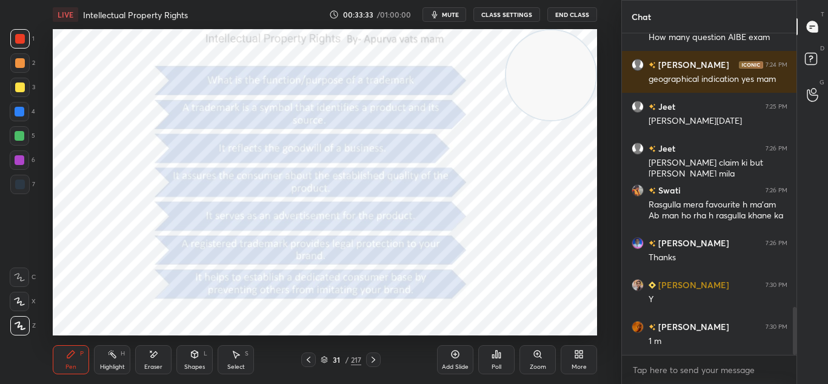
click at [372, 355] on icon at bounding box center [374, 360] width 10 height 10
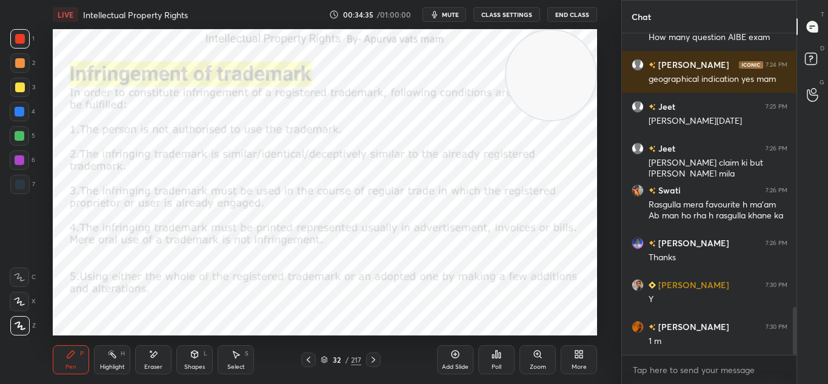
click at [455, 350] on icon at bounding box center [455, 354] width 10 height 10
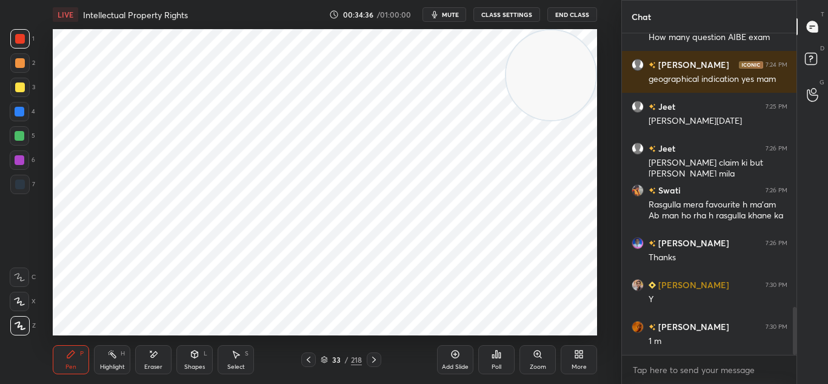
scroll to position [1877, 0]
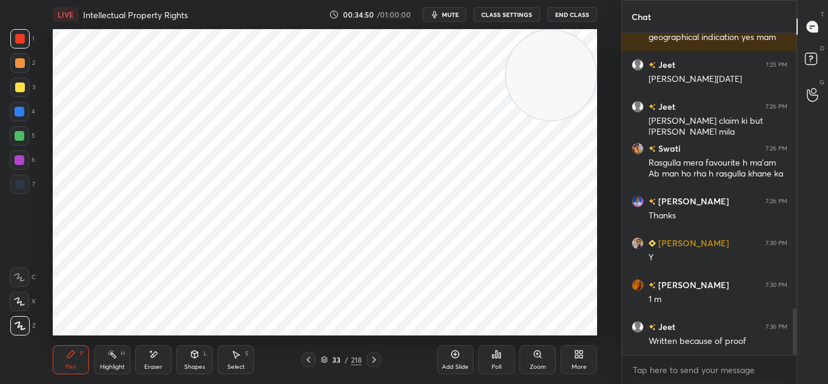
click at [24, 109] on div at bounding box center [20, 112] width 10 height 10
click at [25, 40] on div at bounding box center [20, 39] width 10 height 10
click at [13, 87] on div at bounding box center [19, 87] width 19 height 19
click at [27, 46] on div at bounding box center [19, 38] width 19 height 19
click at [16, 181] on div at bounding box center [20, 184] width 10 height 10
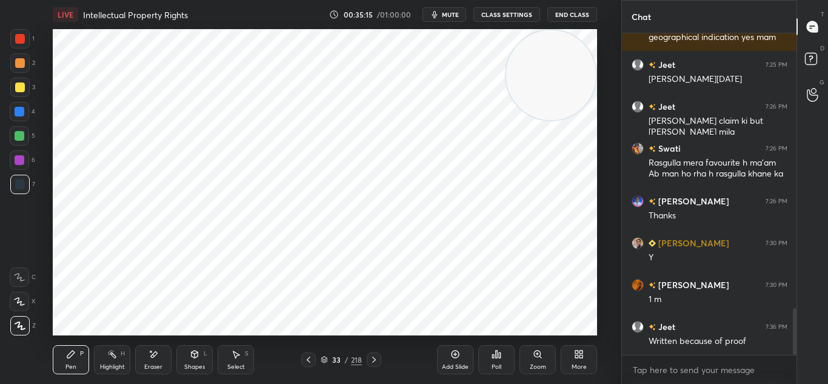
click at [374, 350] on div "Pen P Highlight H Eraser Shapes L Select S 33 / 218 Add Slide Poll Zoom More" at bounding box center [325, 359] width 544 height 48
click at [376, 352] on div at bounding box center [374, 359] width 15 height 15
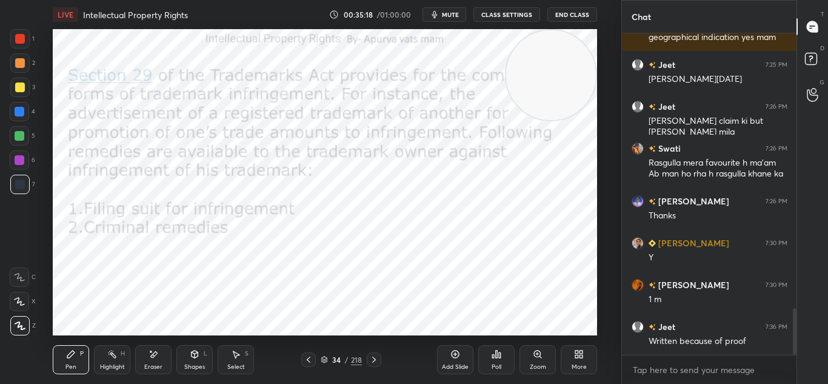
click at [311, 355] on icon at bounding box center [309, 360] width 10 height 10
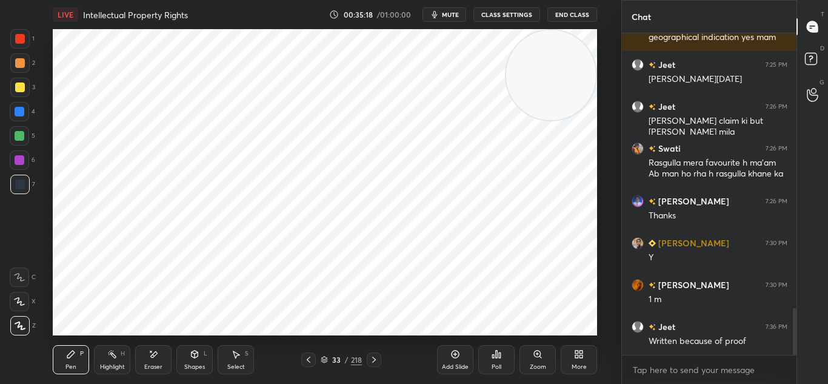
click at [450, 347] on div "Add Slide" at bounding box center [455, 359] width 36 height 29
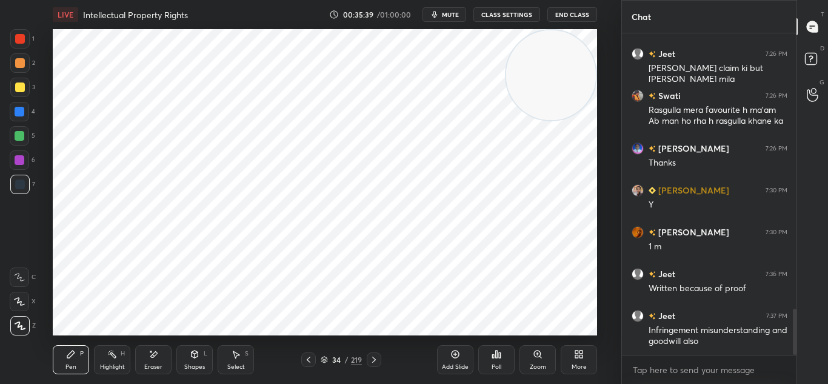
click at [377, 357] on icon at bounding box center [374, 360] width 10 height 10
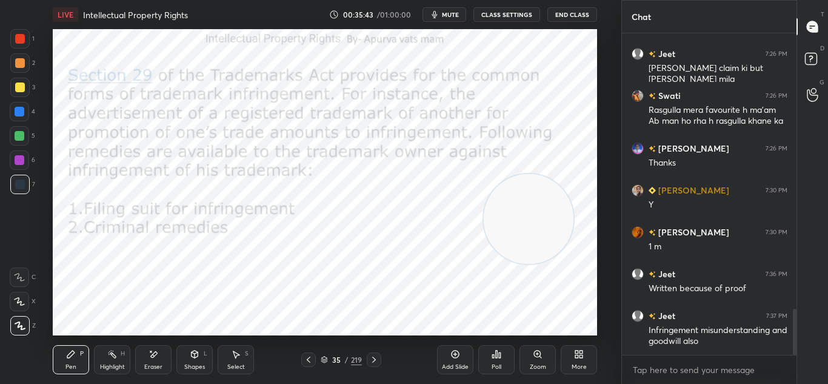
click at [13, 32] on div at bounding box center [19, 38] width 19 height 19
click at [331, 356] on div "35" at bounding box center [336, 359] width 12 height 7
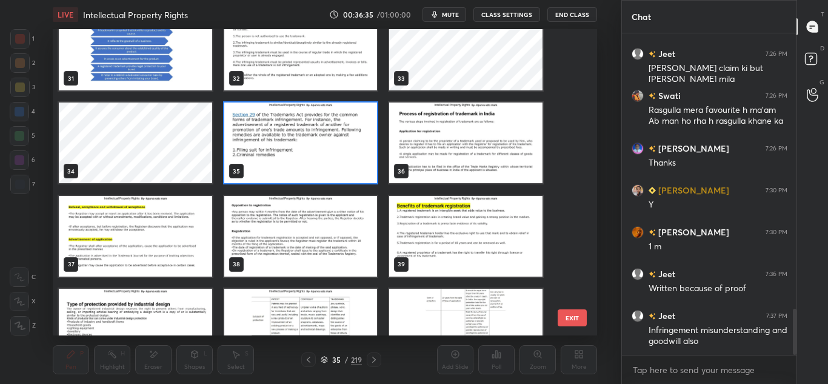
scroll to position [955, 0]
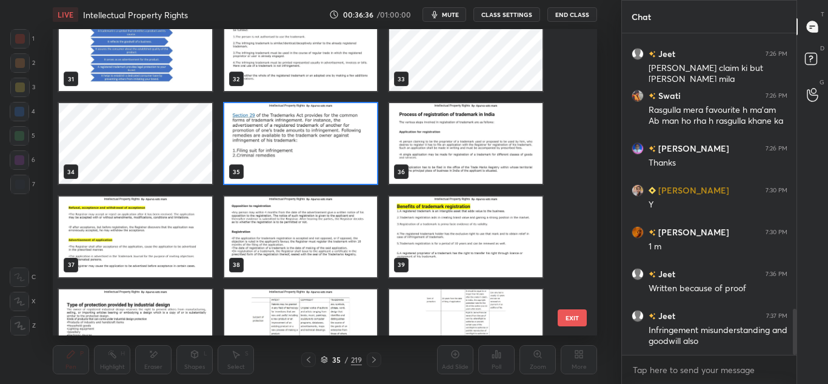
click at [425, 160] on img "grid" at bounding box center [466, 143] width 153 height 81
click at [419, 158] on img "grid" at bounding box center [466, 143] width 153 height 81
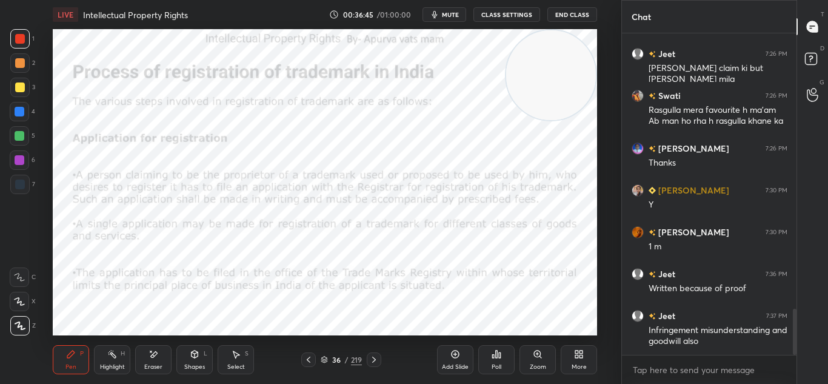
scroll to position [1972, 0]
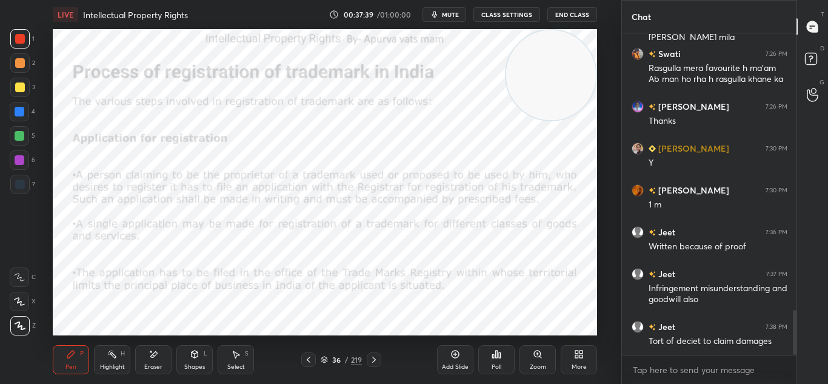
click at [146, 356] on div "Eraser" at bounding box center [153, 359] width 36 height 29
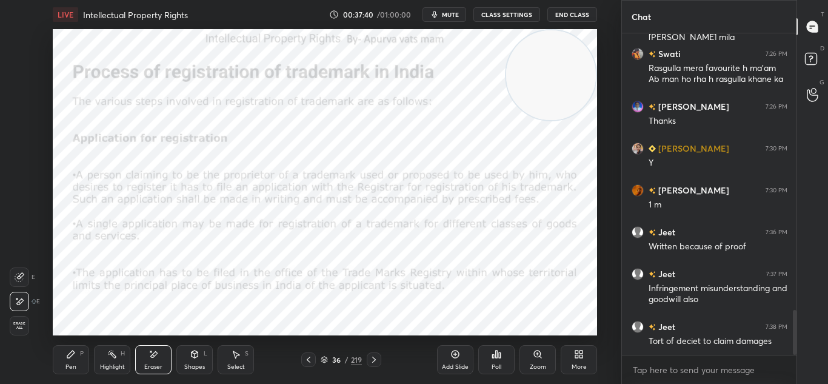
click at [20, 322] on span "Erase all" at bounding box center [19, 325] width 18 height 8
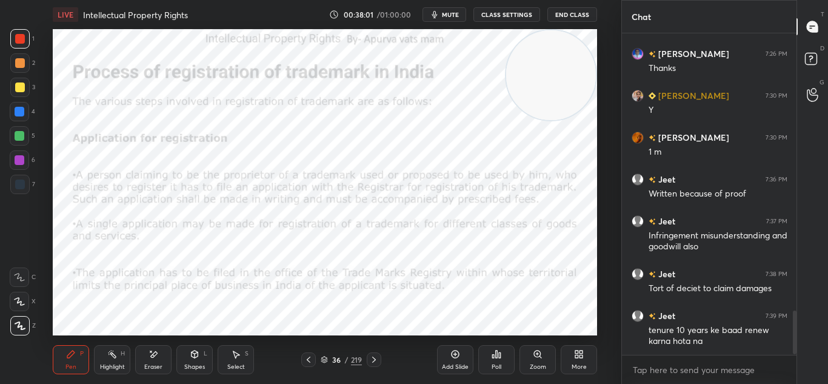
scroll to position [2066, 0]
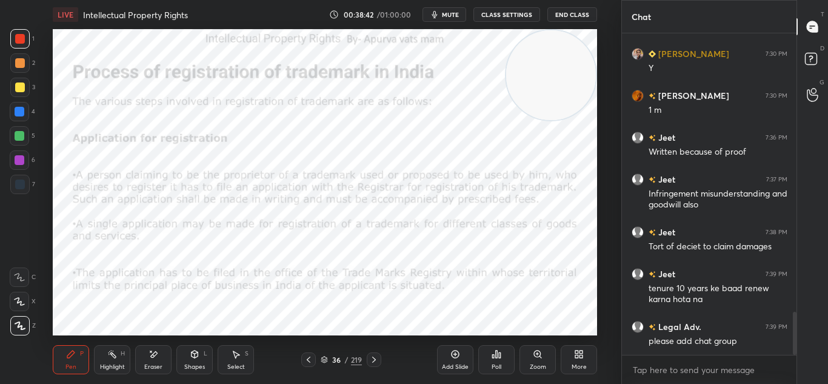
click at [372, 358] on icon at bounding box center [374, 360] width 10 height 10
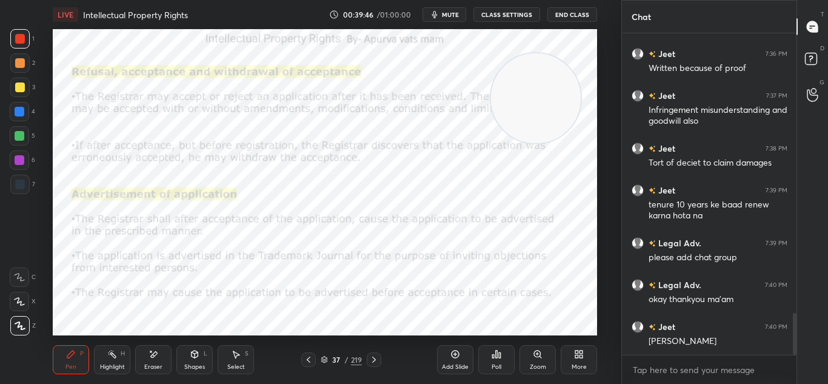
scroll to position [2192, 0]
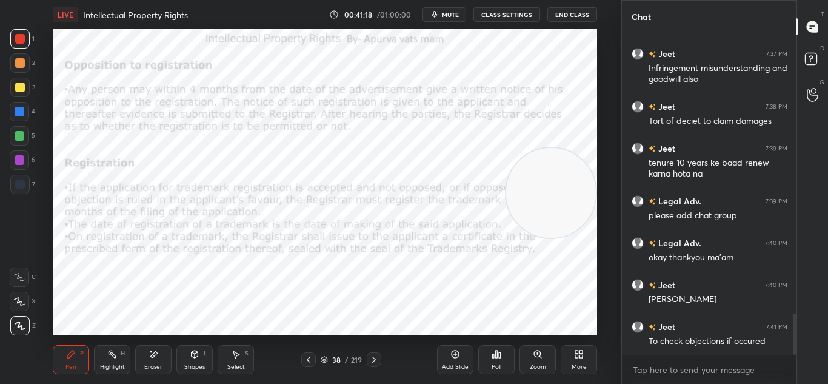
click at [439, 16] on icon "button" at bounding box center [435, 15] width 10 height 10
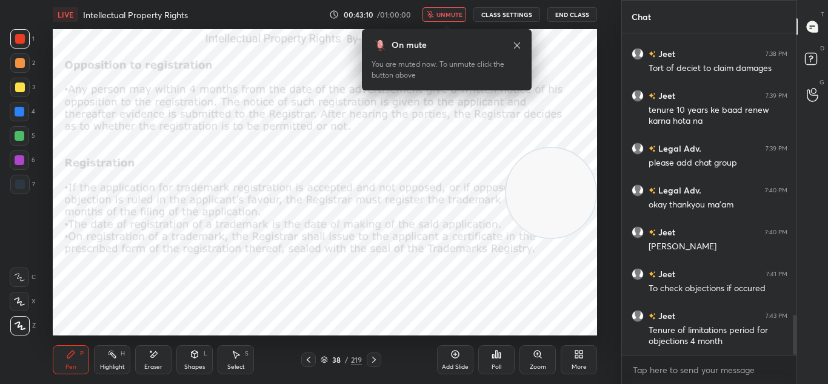
click at [452, 21] on button "unmute" at bounding box center [444, 14] width 44 height 15
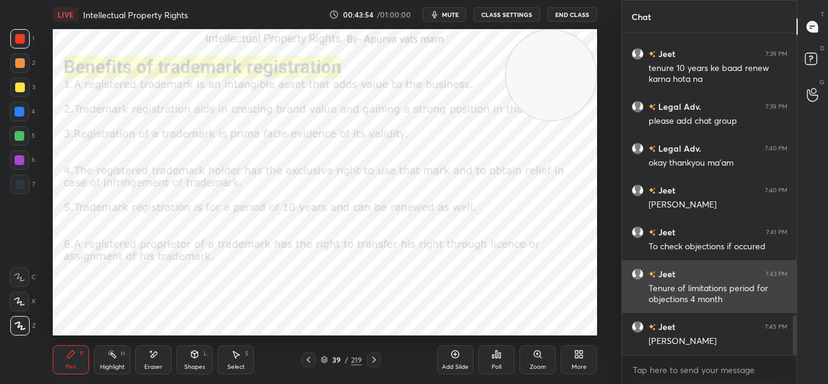
scroll to position [2328, 0]
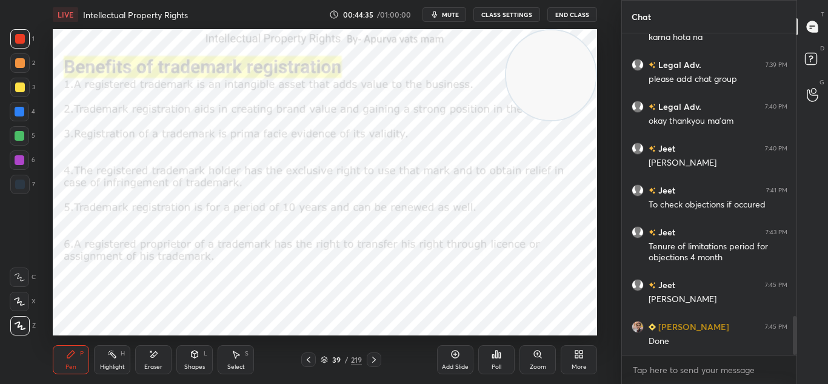
click at [144, 349] on div "Eraser" at bounding box center [153, 359] width 36 height 29
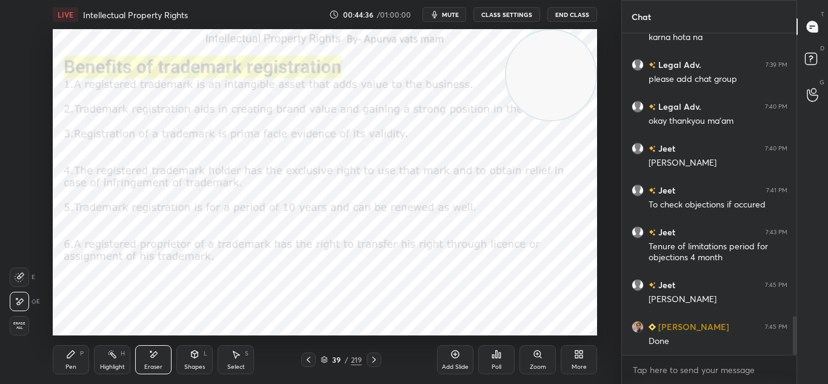
click at [10, 324] on span "Erase all" at bounding box center [19, 325] width 18 height 8
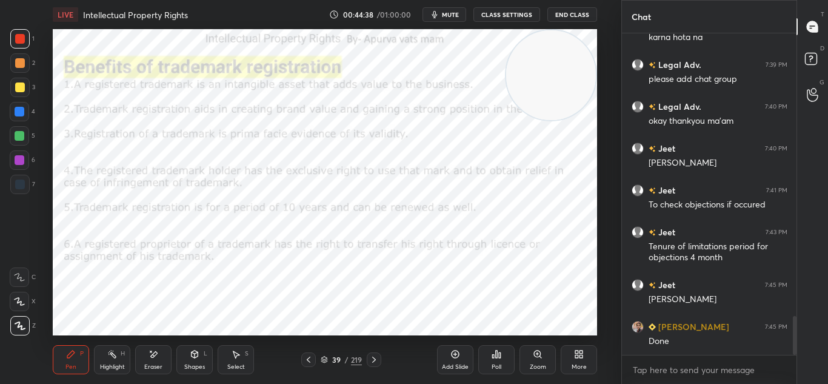
click at [376, 361] on icon at bounding box center [374, 360] width 10 height 10
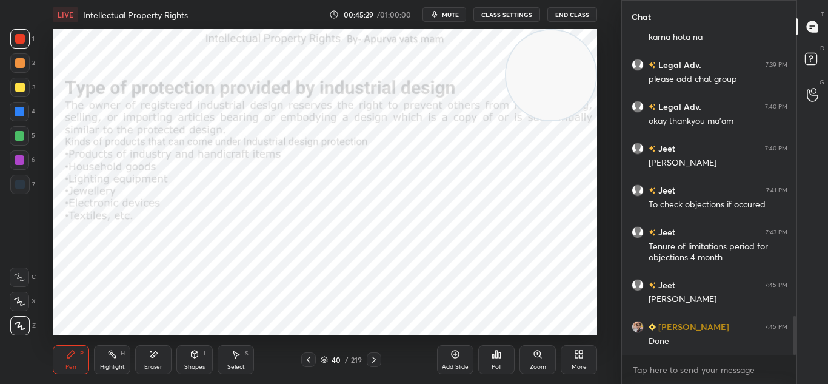
scroll to position [2370, 0]
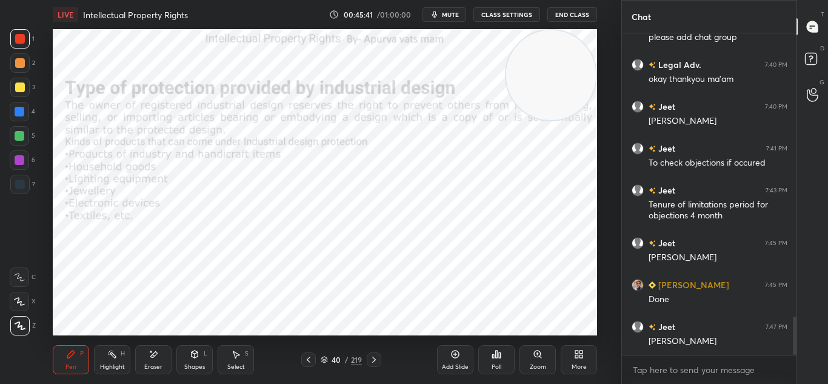
click at [373, 361] on icon at bounding box center [374, 360] width 10 height 10
click at [378, 356] on icon at bounding box center [374, 360] width 10 height 10
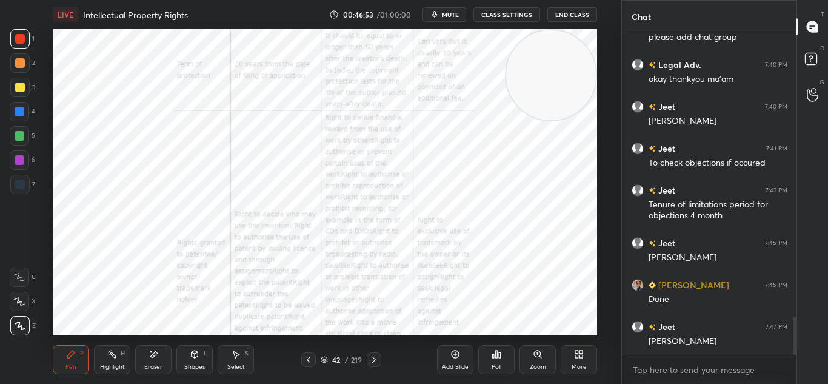
click at [312, 366] on div at bounding box center [308, 359] width 15 height 15
click at [370, 354] on div at bounding box center [374, 359] width 15 height 15
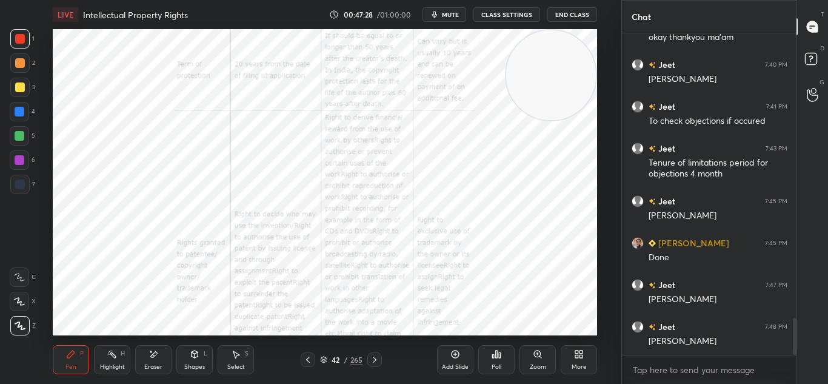
scroll to position [2454, 0]
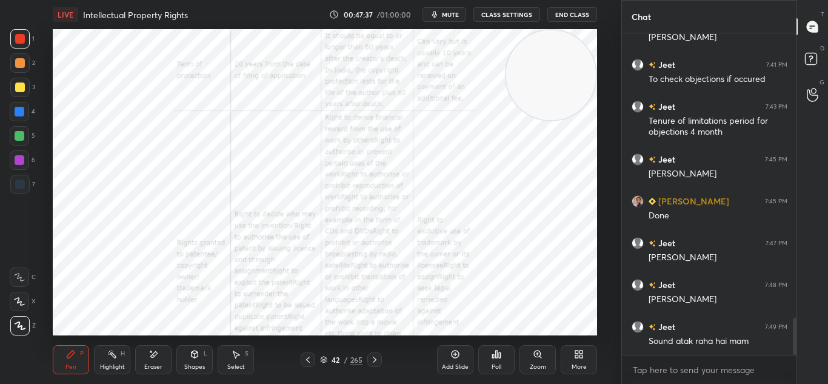
click at [533, 357] on icon at bounding box center [538, 354] width 10 height 10
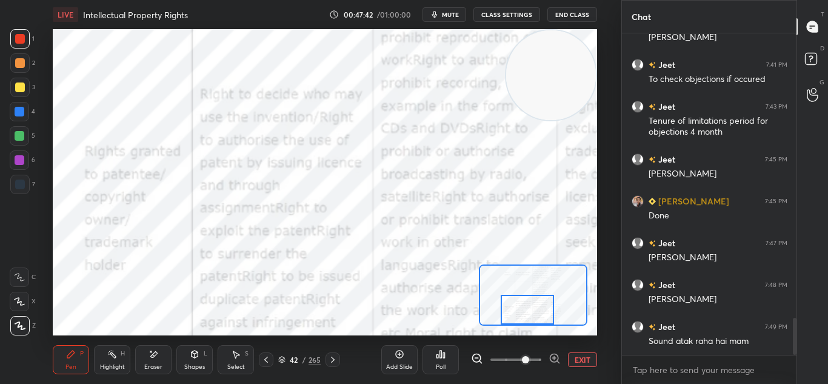
click at [453, 15] on span "mute" at bounding box center [450, 14] width 17 height 8
click at [452, 16] on span "unmute" at bounding box center [449, 14] width 26 height 8
click at [435, 14] on icon "button" at bounding box center [435, 15] width 10 height 10
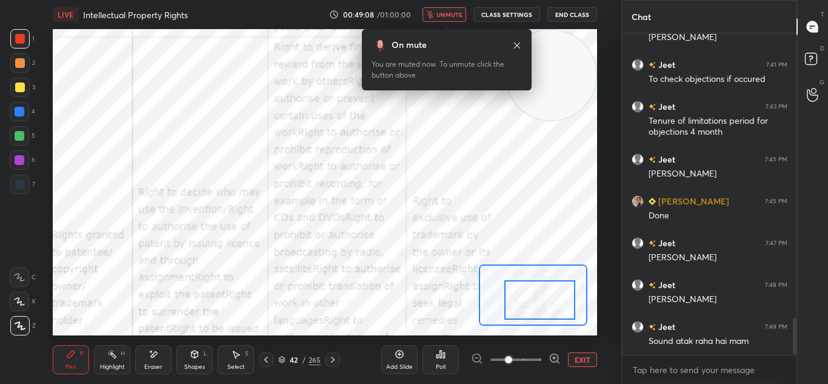
scroll to position [2495, 0]
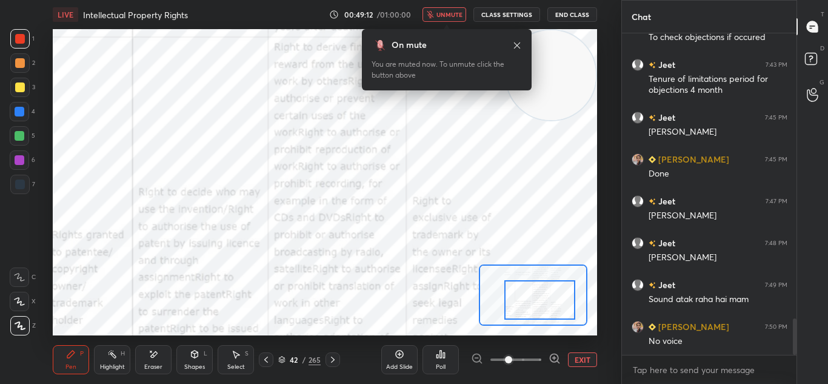
click at [440, 7] on button "unmute" at bounding box center [444, 14] width 44 height 15
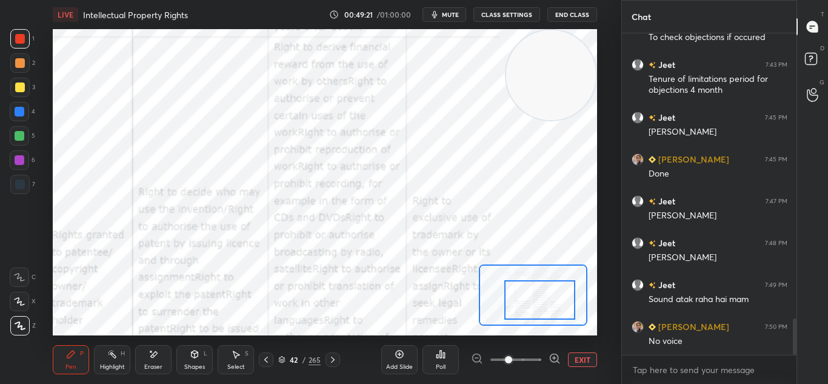
click at [445, 17] on span "mute" at bounding box center [450, 14] width 17 height 8
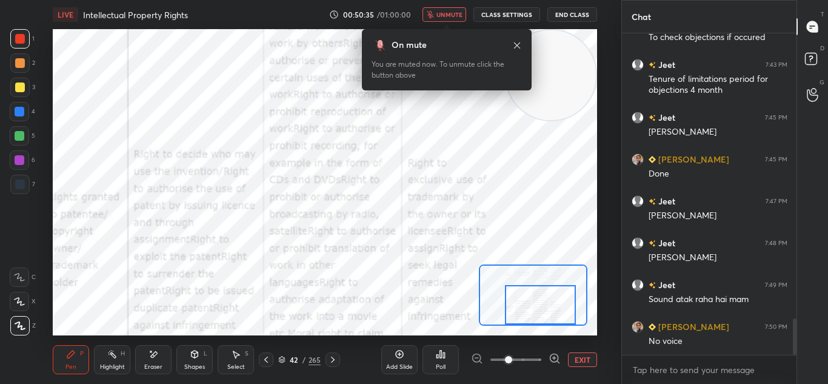
click at [456, 14] on span "unmute" at bounding box center [449, 14] width 26 height 8
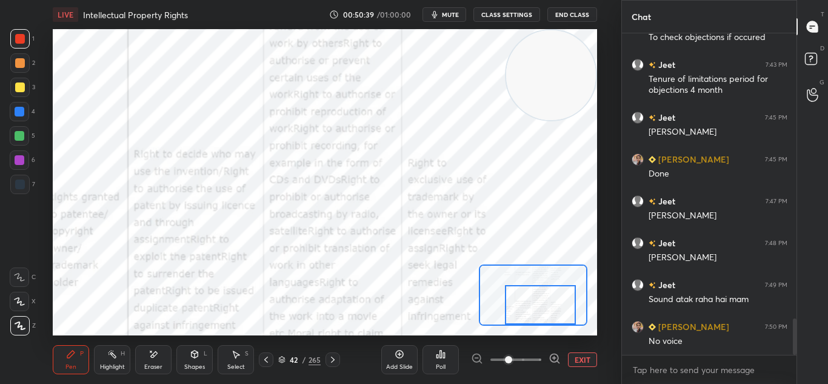
click at [335, 357] on icon at bounding box center [333, 360] width 10 height 10
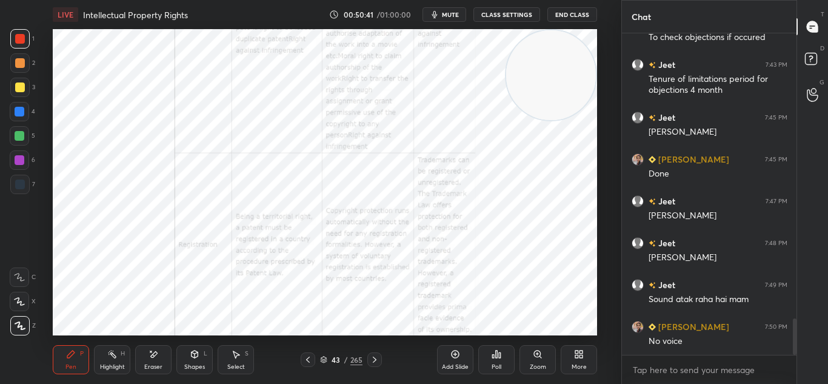
click at [547, 358] on div "Zoom" at bounding box center [537, 359] width 36 height 29
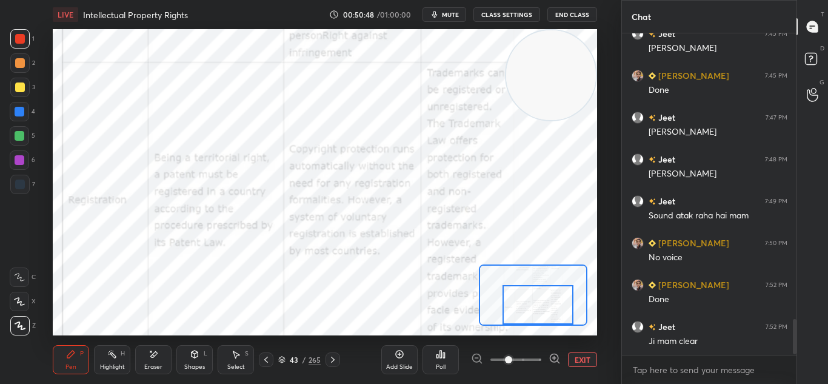
scroll to position [2621, 0]
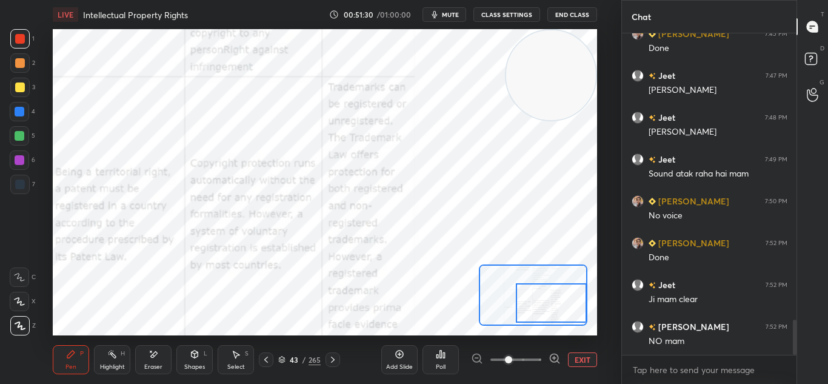
click at [333, 359] on icon at bounding box center [333, 360] width 10 height 10
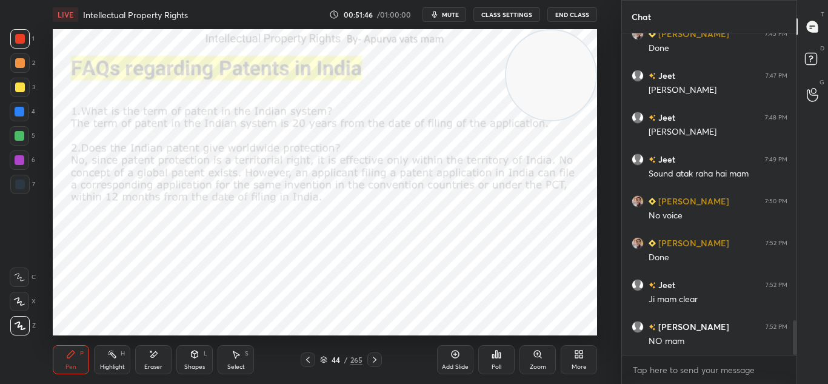
scroll to position [2663, 0]
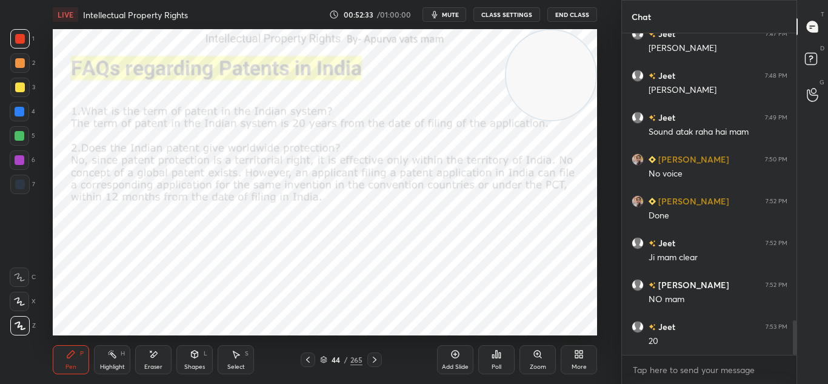
click at [373, 361] on icon at bounding box center [375, 360] width 10 height 10
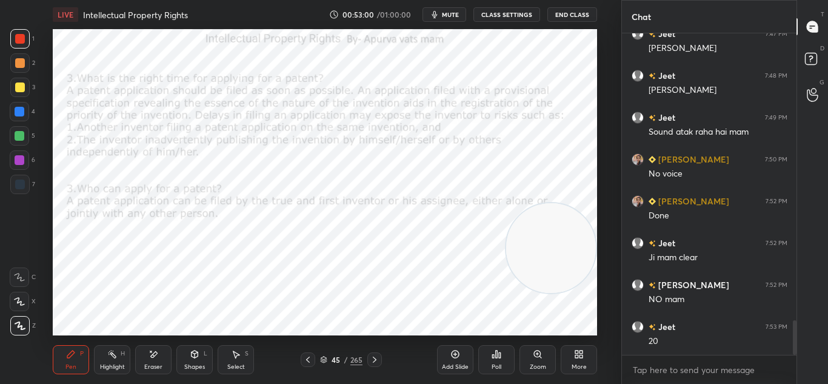
click at [375, 356] on icon at bounding box center [375, 360] width 10 height 10
click at [376, 359] on icon at bounding box center [375, 360] width 10 height 10
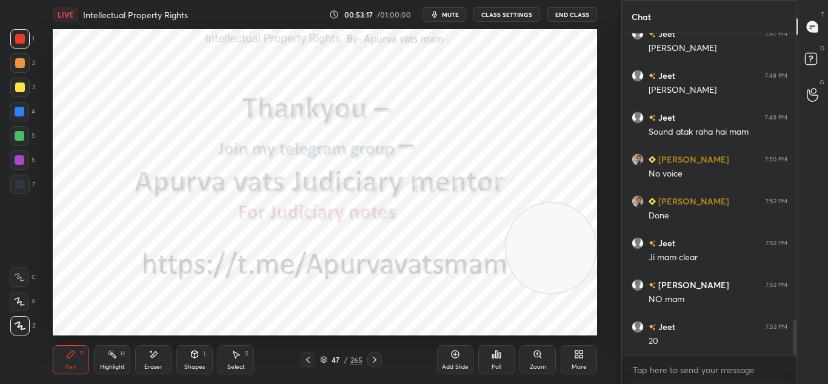
click at [320, 358] on icon at bounding box center [323, 359] width 7 height 7
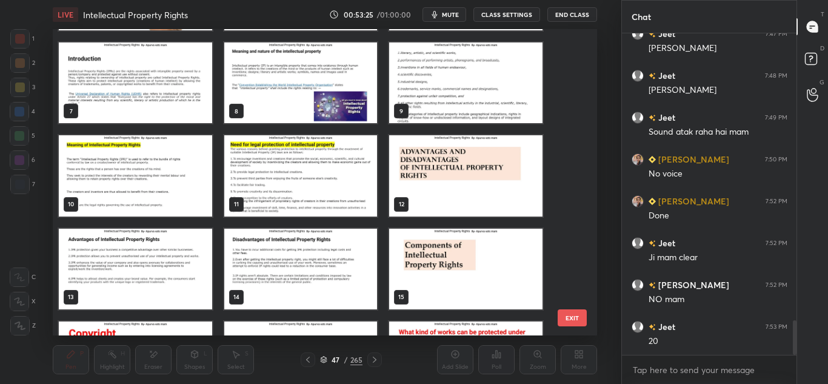
scroll to position [178, 0]
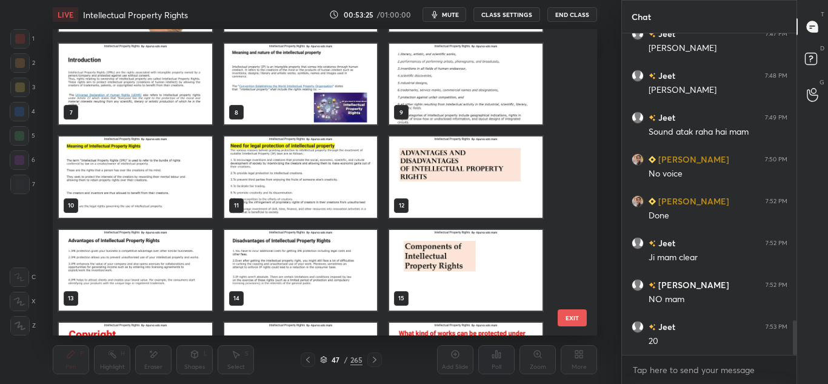
click at [163, 248] on img "grid" at bounding box center [135, 270] width 153 height 81
click at [169, 246] on img "grid" at bounding box center [135, 270] width 153 height 81
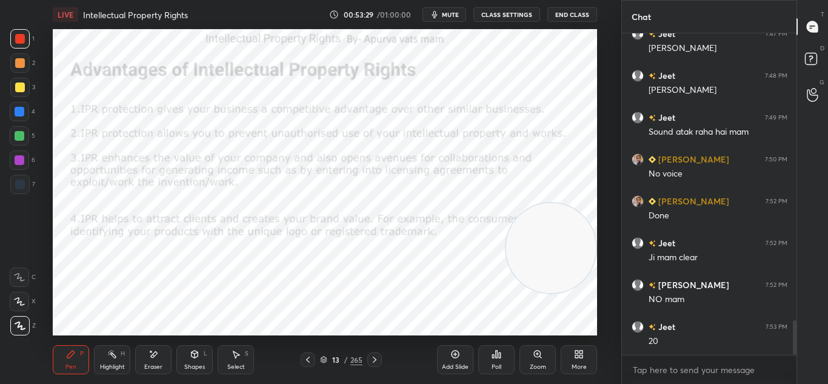
click at [383, 361] on div "13 / 265" at bounding box center [341, 359] width 192 height 15
click at [378, 364] on icon at bounding box center [375, 360] width 10 height 10
click at [302, 355] on div at bounding box center [308, 359] width 15 height 15
click at [305, 359] on icon at bounding box center [308, 360] width 10 height 10
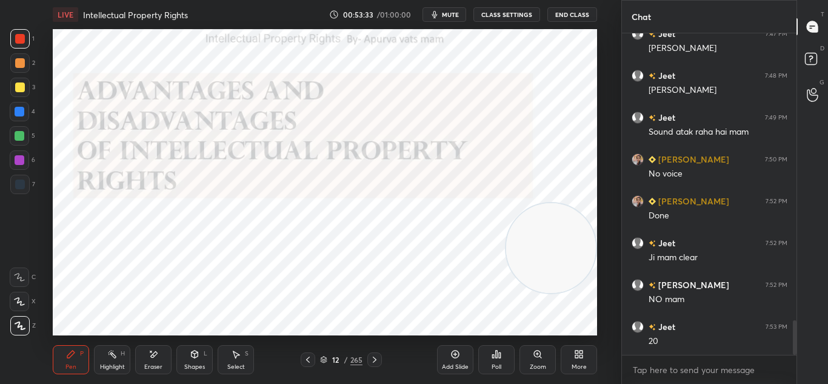
click at [306, 360] on icon at bounding box center [308, 360] width 10 height 10
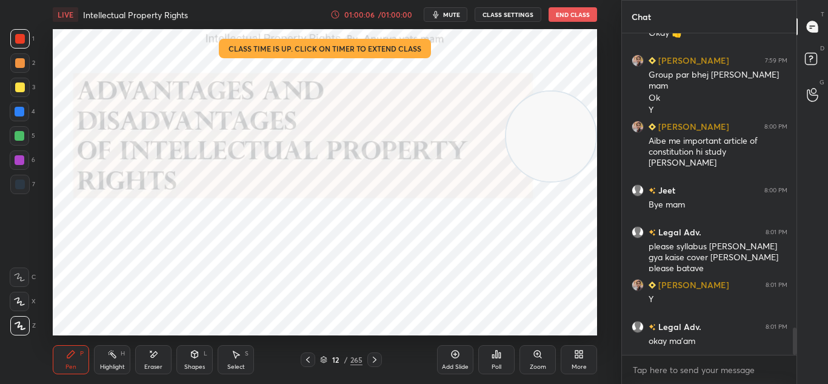
scroll to position [3500, 0]
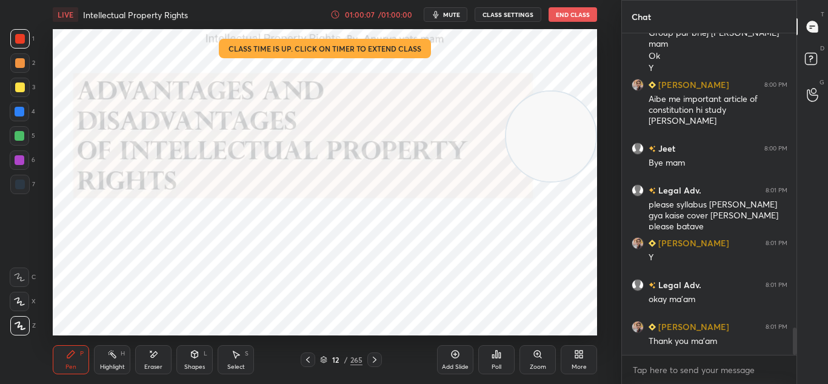
click at [572, 17] on button "End Class" at bounding box center [573, 14] width 48 height 15
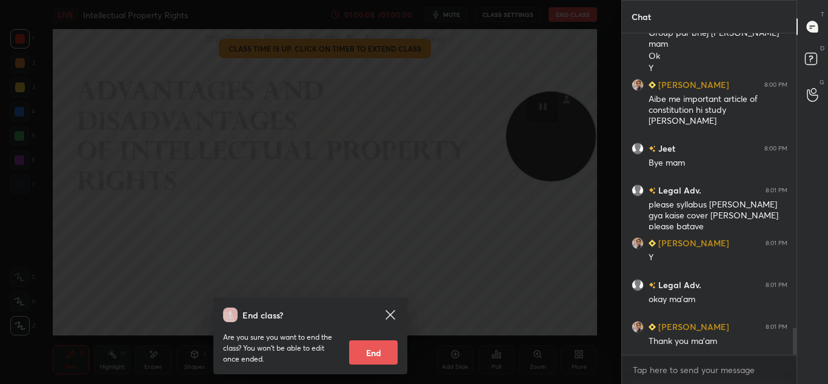
scroll to position [3542, 0]
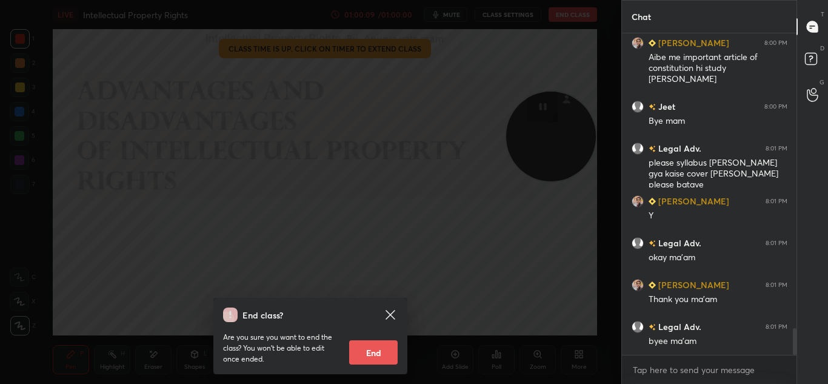
click at [371, 347] on button "End" at bounding box center [373, 352] width 48 height 24
type textarea "x"
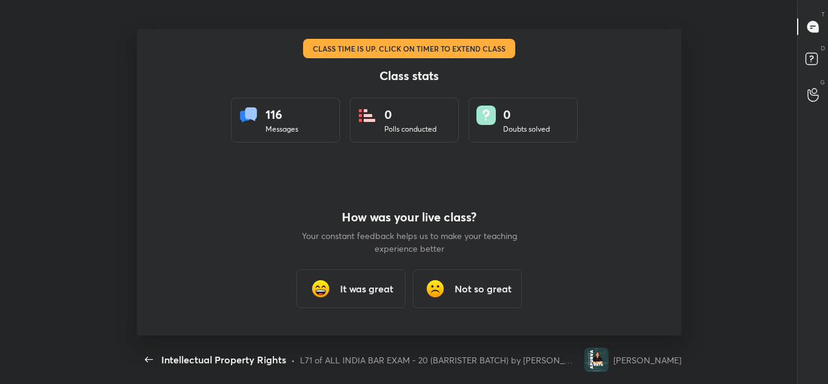
scroll to position [0, 0]
click at [371, 272] on div "It was great" at bounding box center [350, 288] width 109 height 39
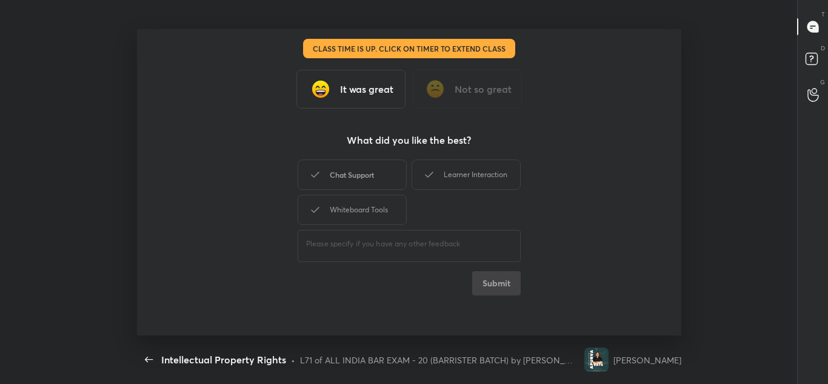
click at [350, 162] on div "Chat Support" at bounding box center [352, 174] width 109 height 30
click at [458, 178] on div "Learner Interaction" at bounding box center [466, 174] width 109 height 30
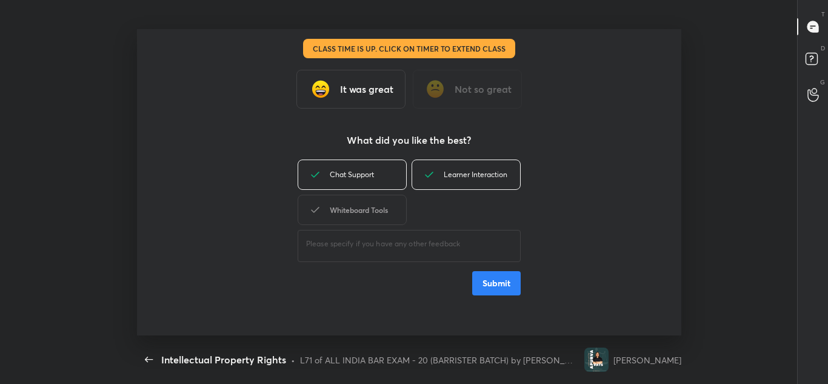
click at [368, 203] on div "Whiteboard Tools" at bounding box center [352, 210] width 109 height 30
click at [484, 282] on button "Submit" at bounding box center [496, 283] width 48 height 24
